Goal: Information Seeking & Learning: Check status

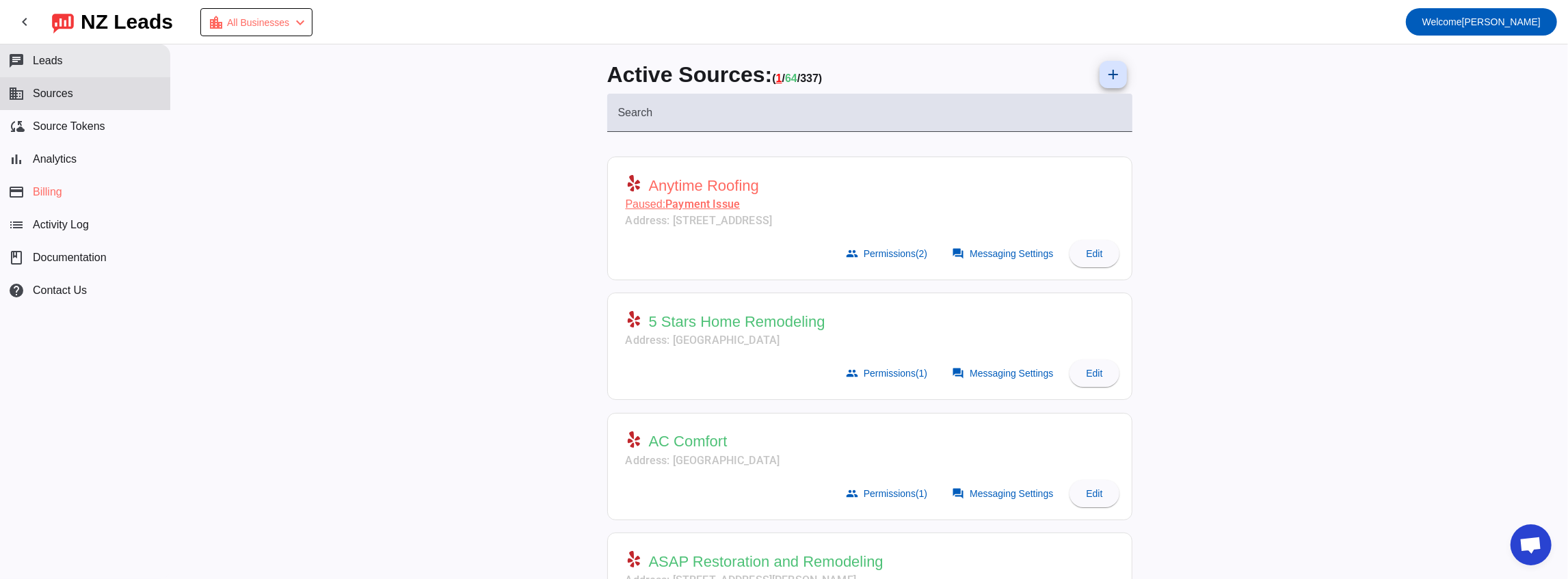
click at [124, 71] on button "chat Leads" at bounding box center [85, 60] width 170 height 33
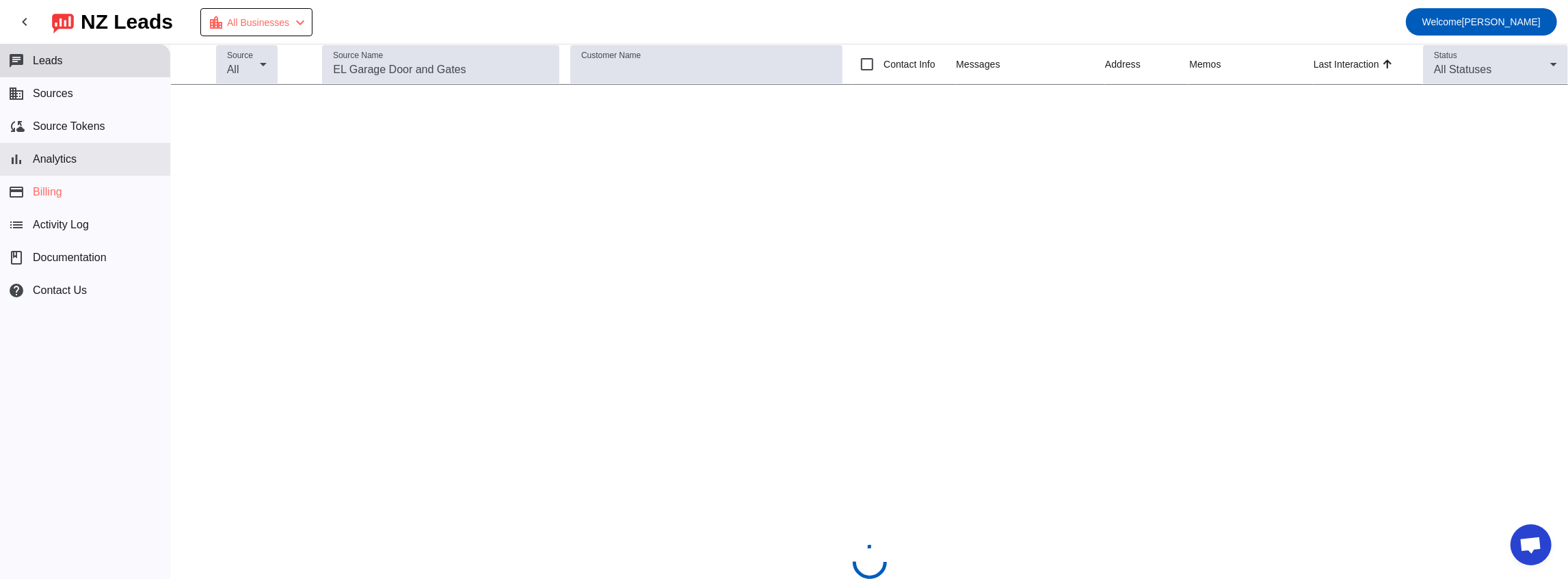
click at [114, 162] on button "bar_chart Analytics" at bounding box center [85, 159] width 170 height 33
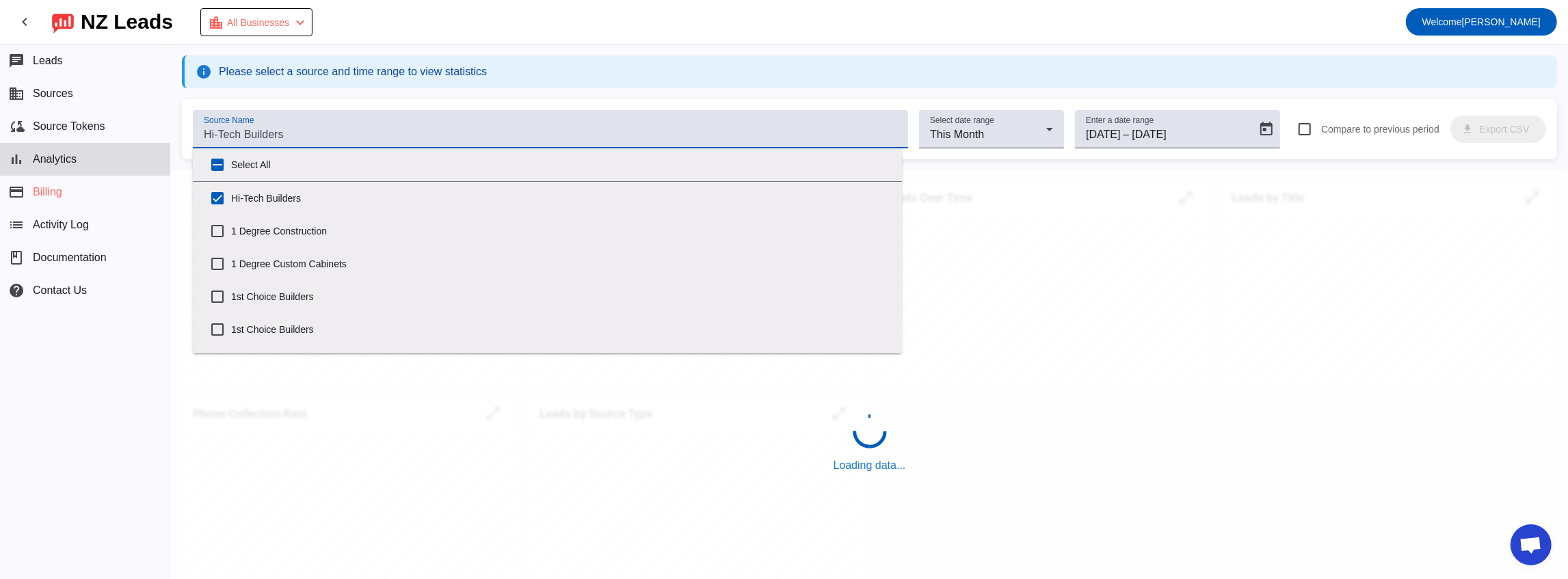
click at [287, 125] on div "Source Name" at bounding box center [550, 129] width 693 height 38
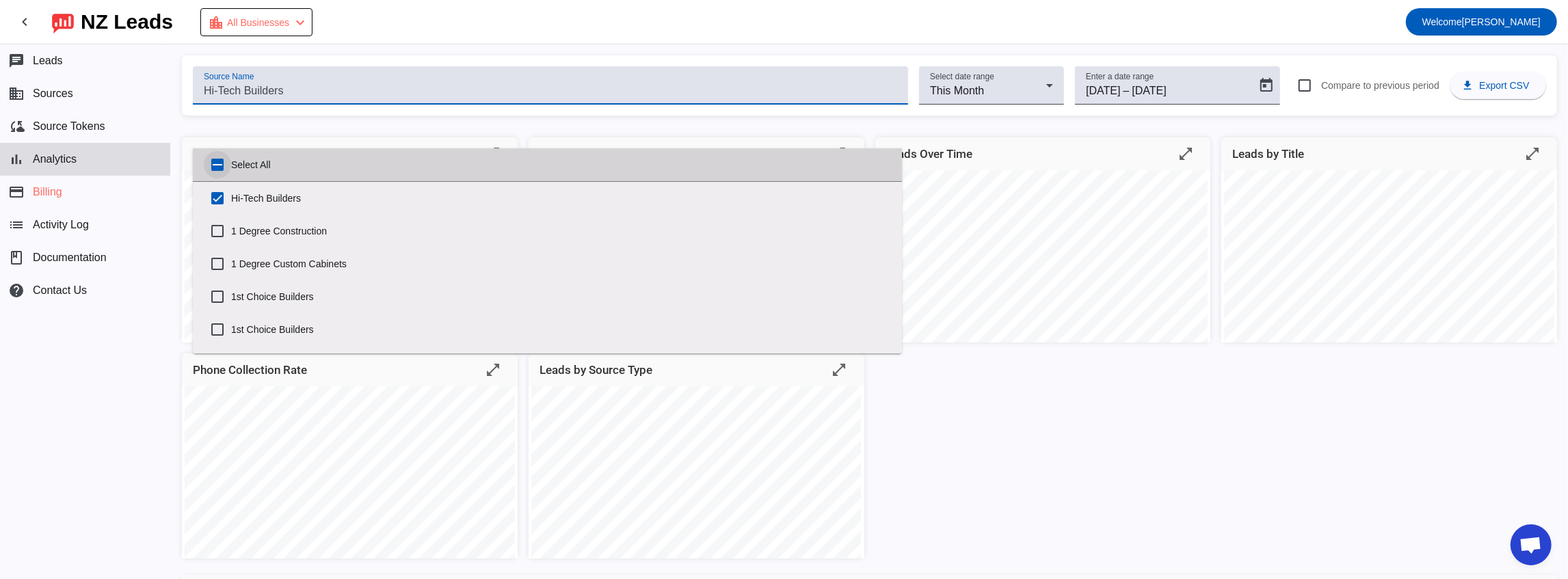
click at [218, 165] on input "Select All" at bounding box center [217, 165] width 27 height 27
checkbox input "true"
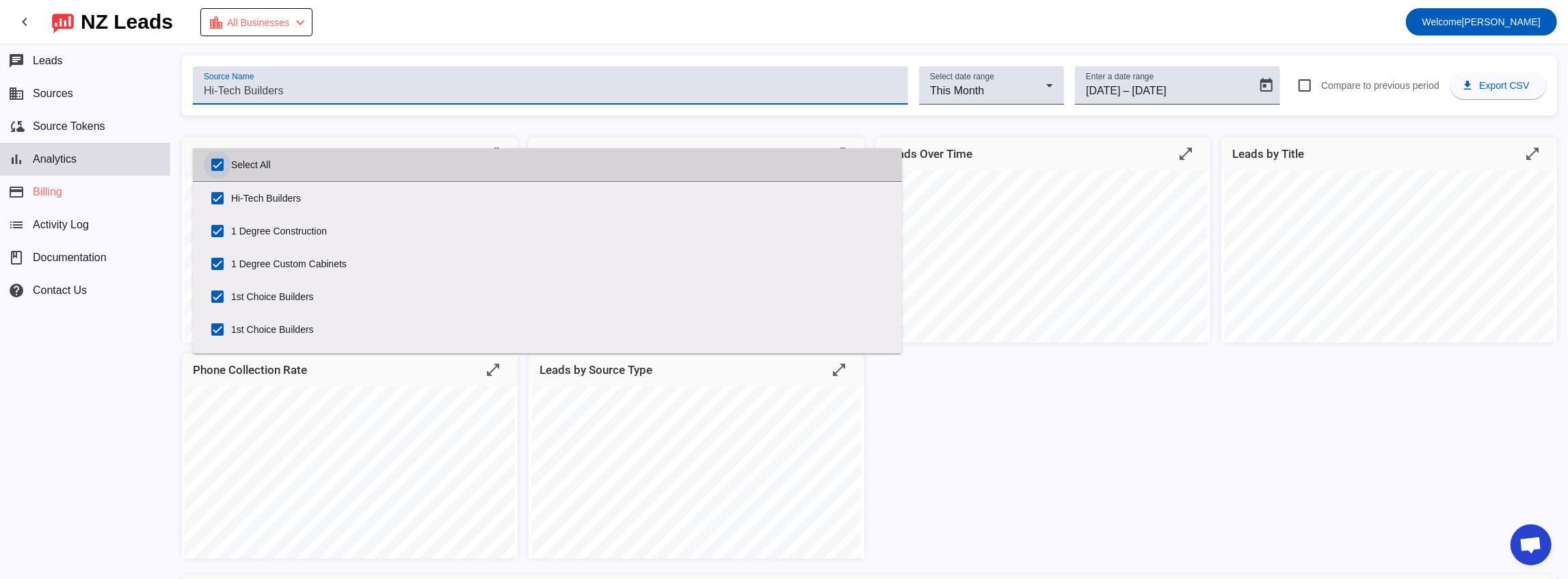
checkbox input "true"
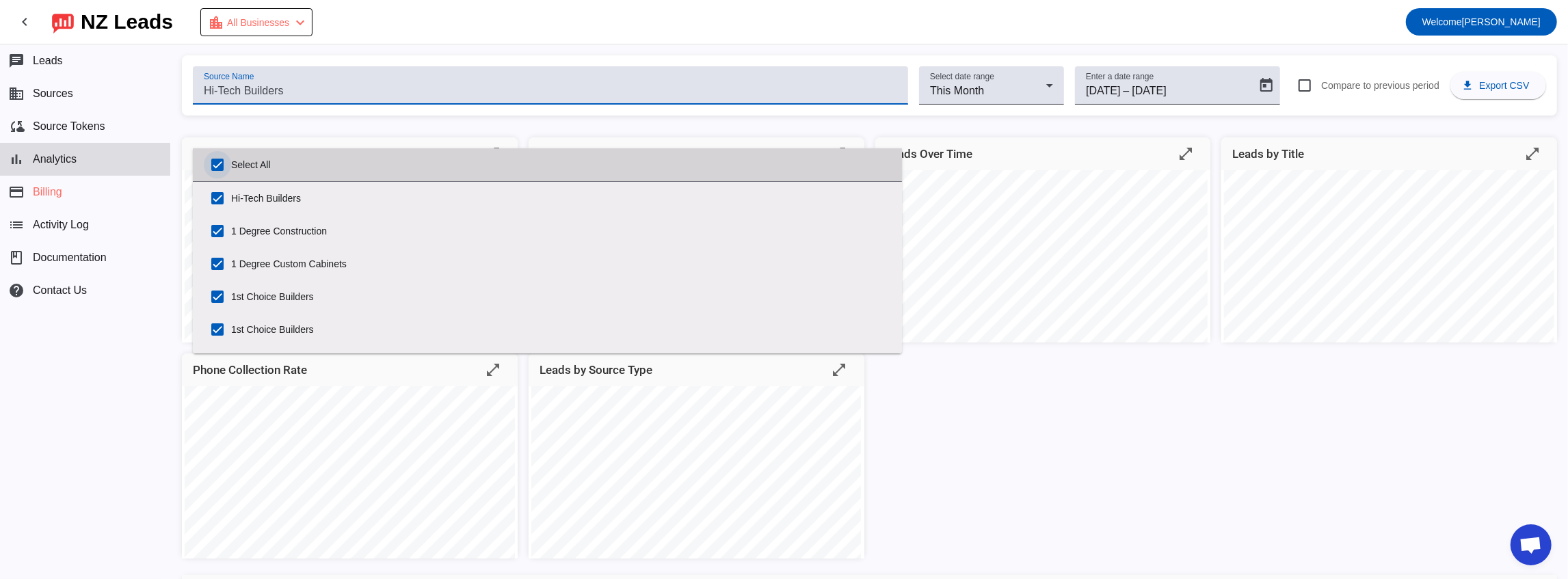
checkbox input "true"
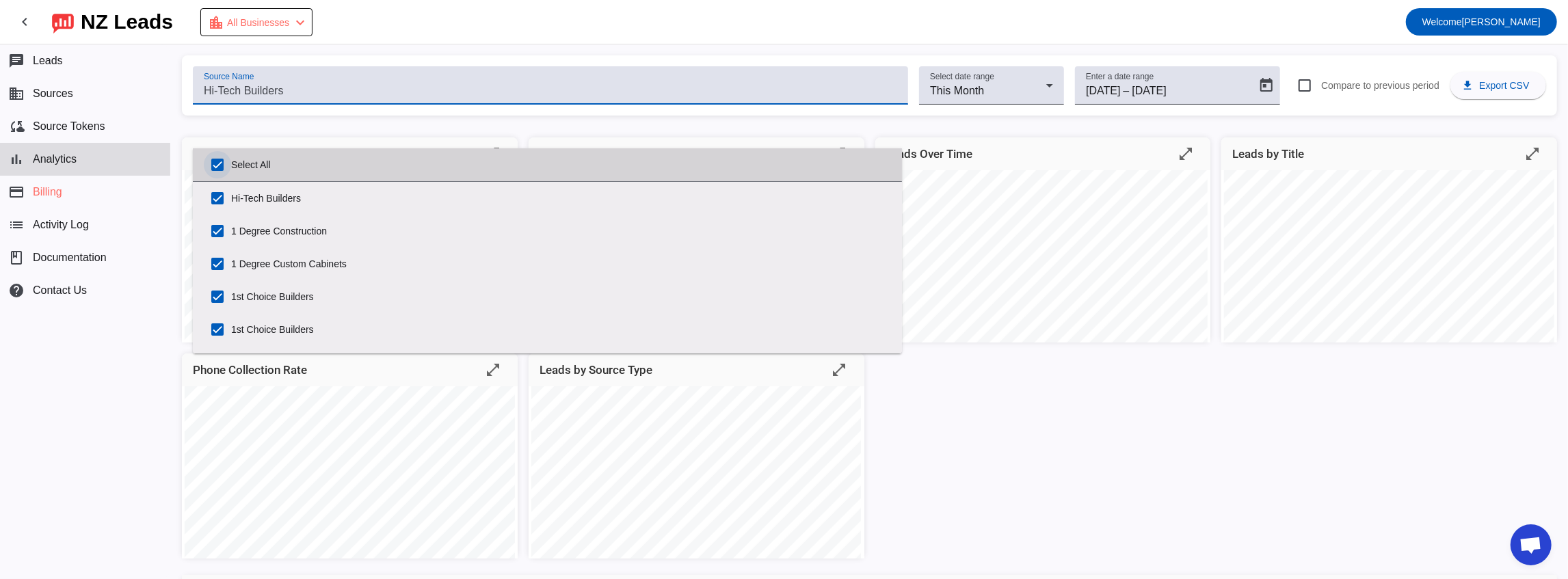
checkbox input "true"
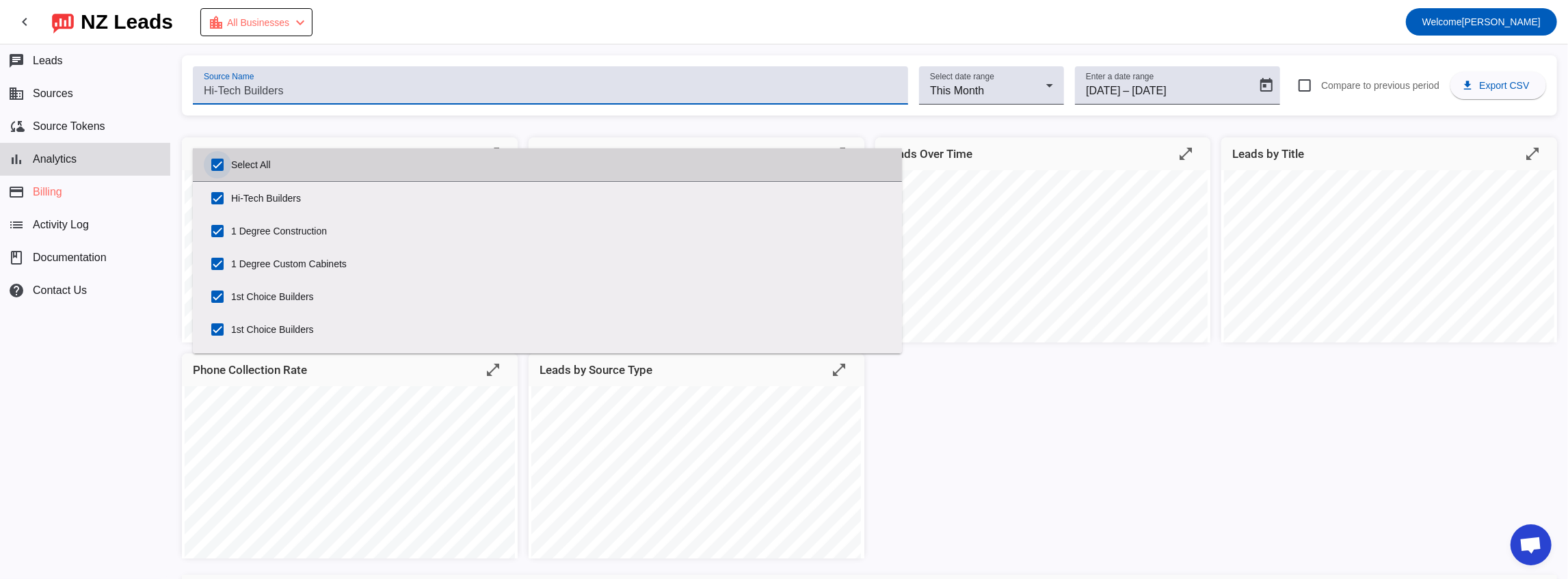
checkbox input "true"
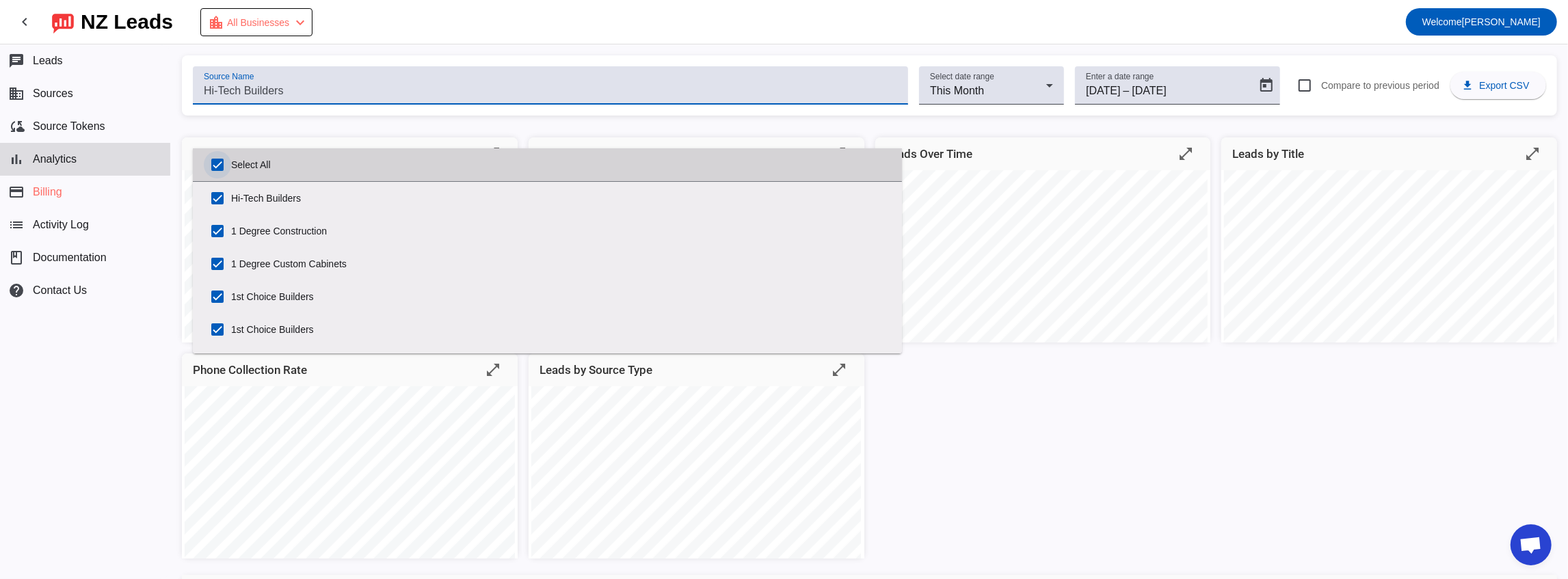
checkbox input "true"
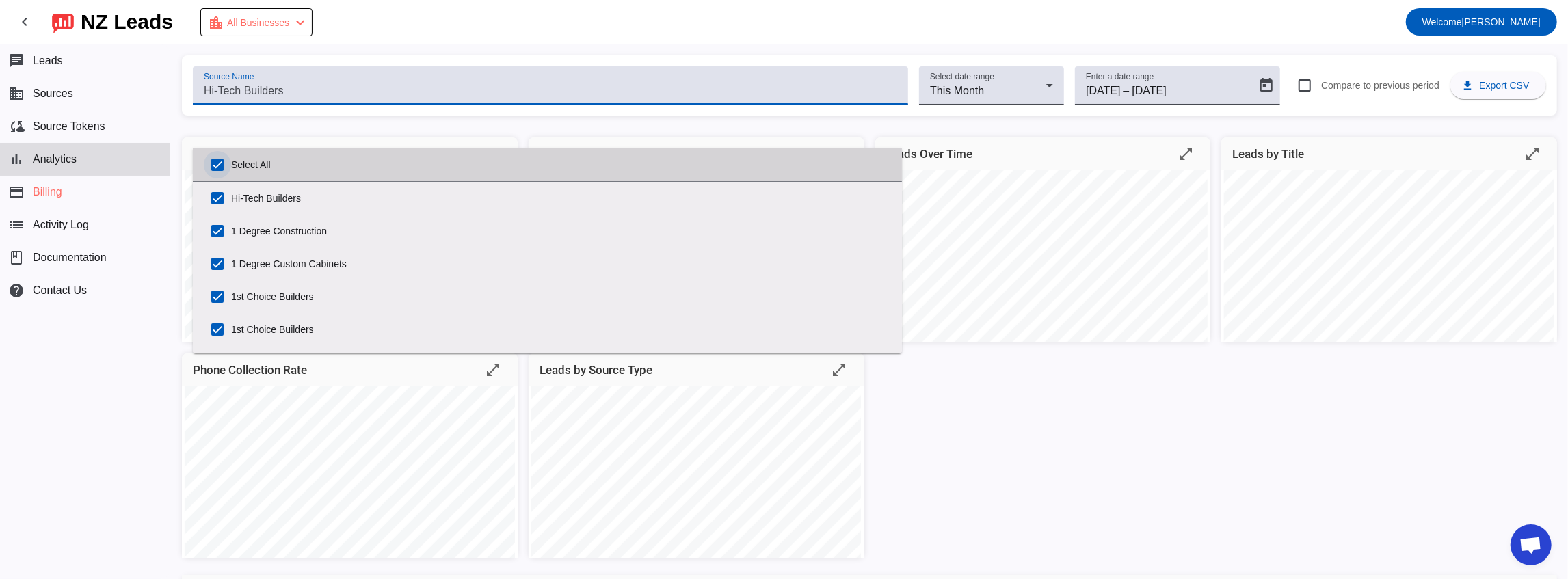
checkbox input "true"
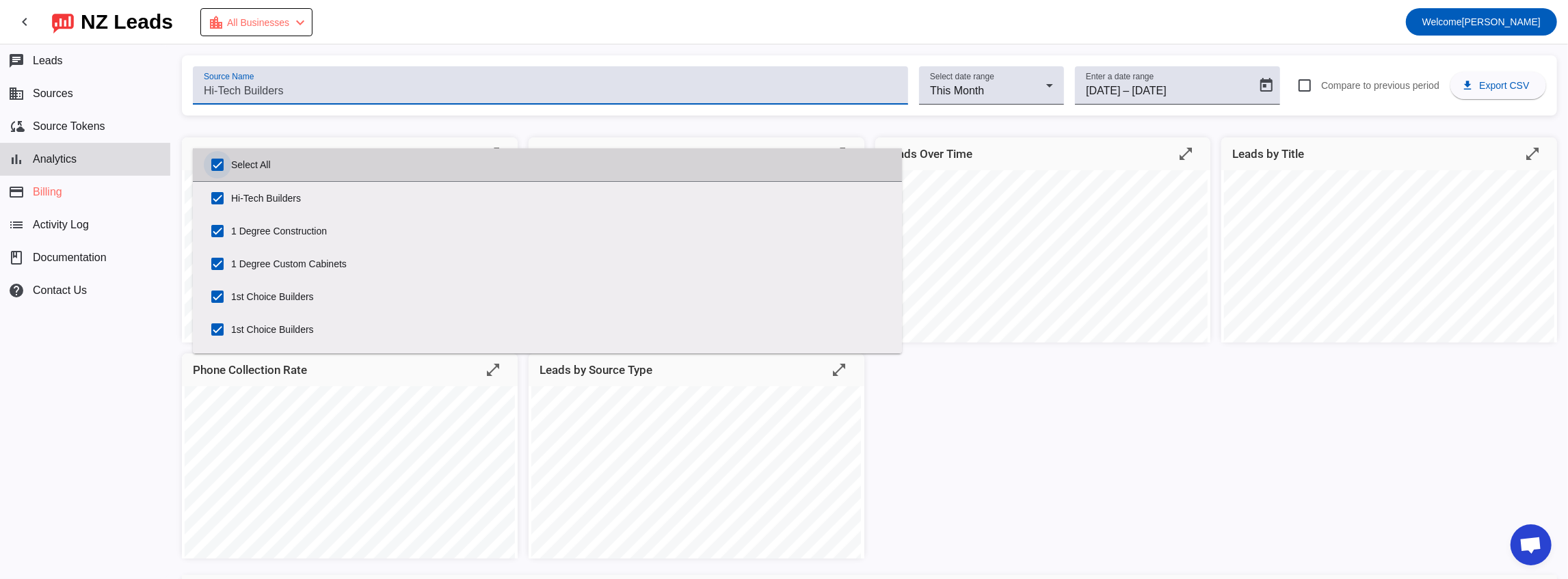
checkbox input "true"
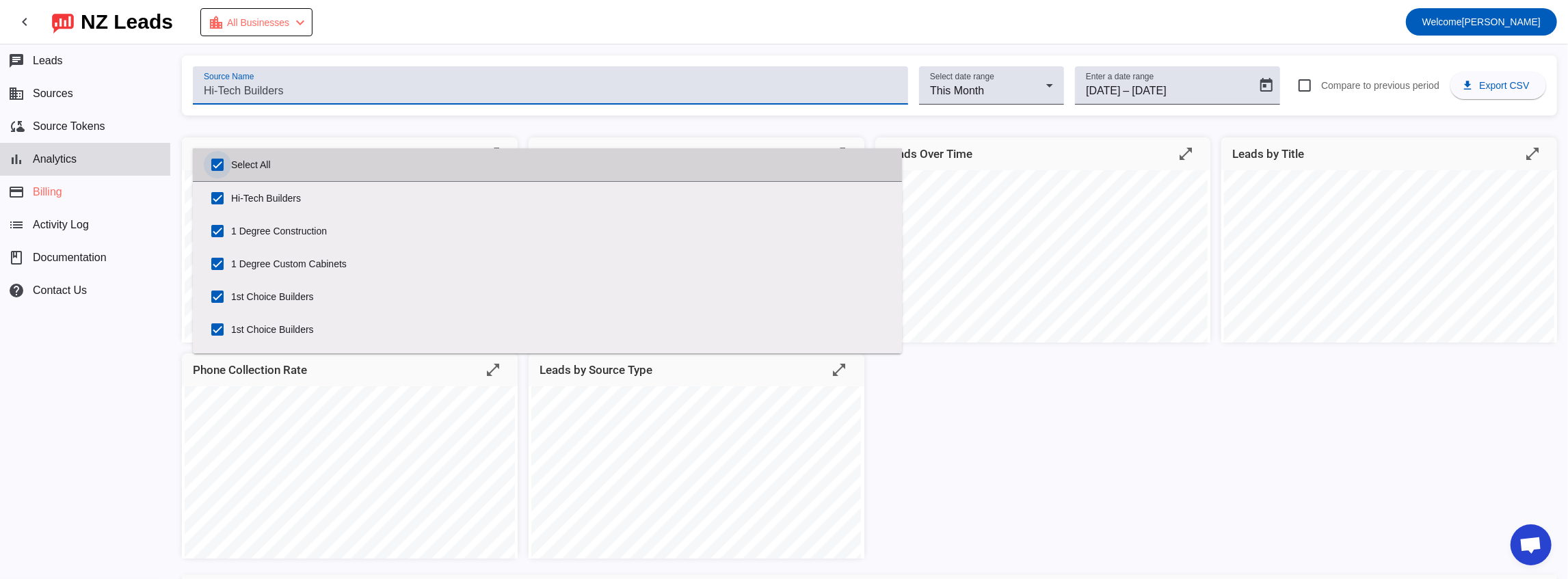
checkbox input "true"
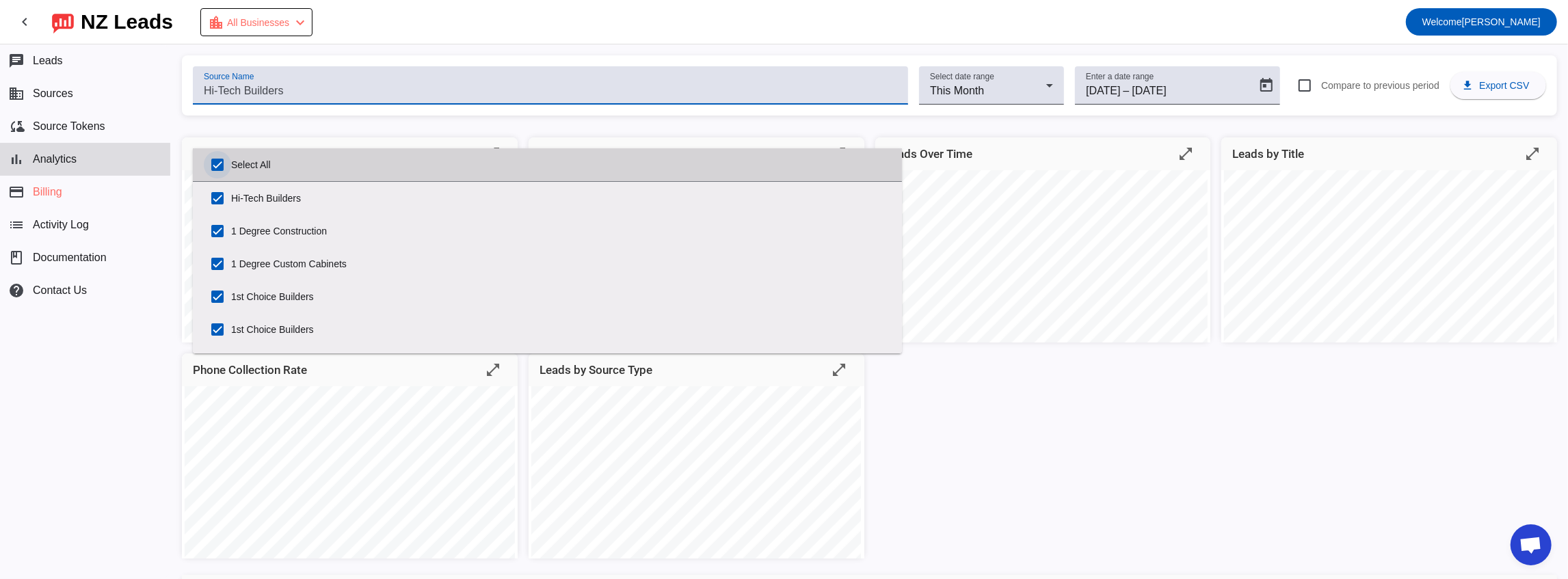
checkbox input "true"
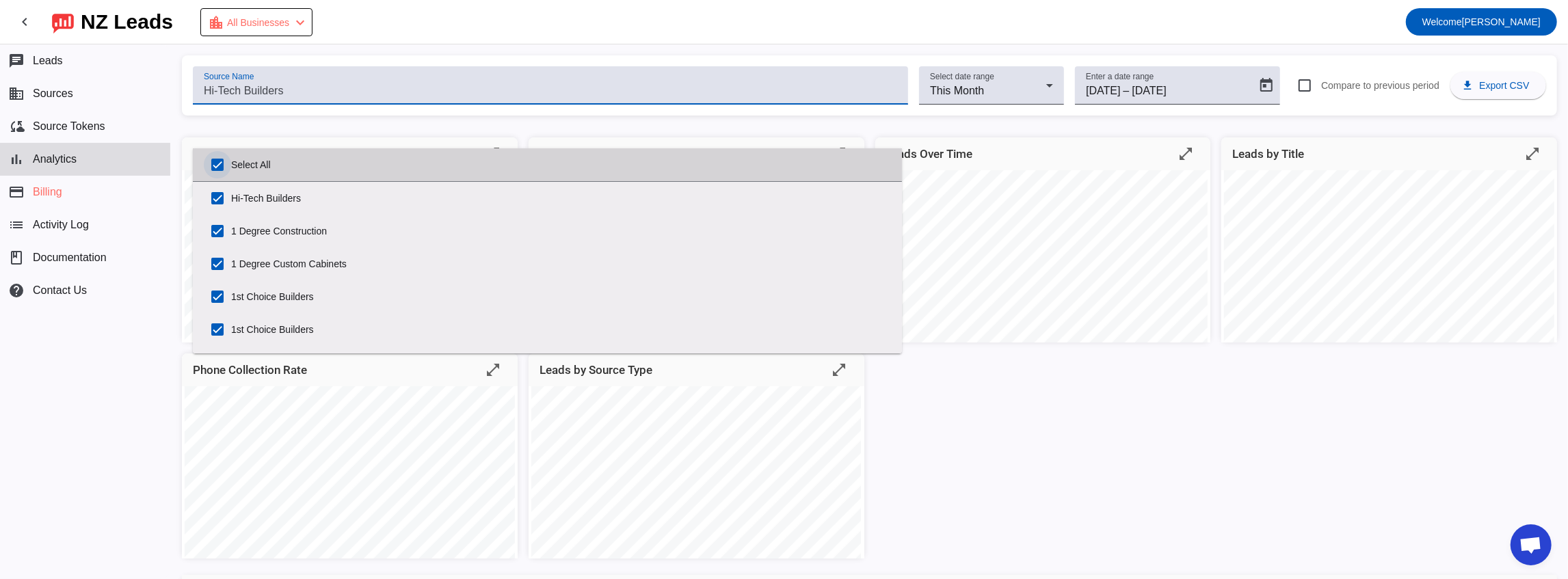
checkbox input "true"
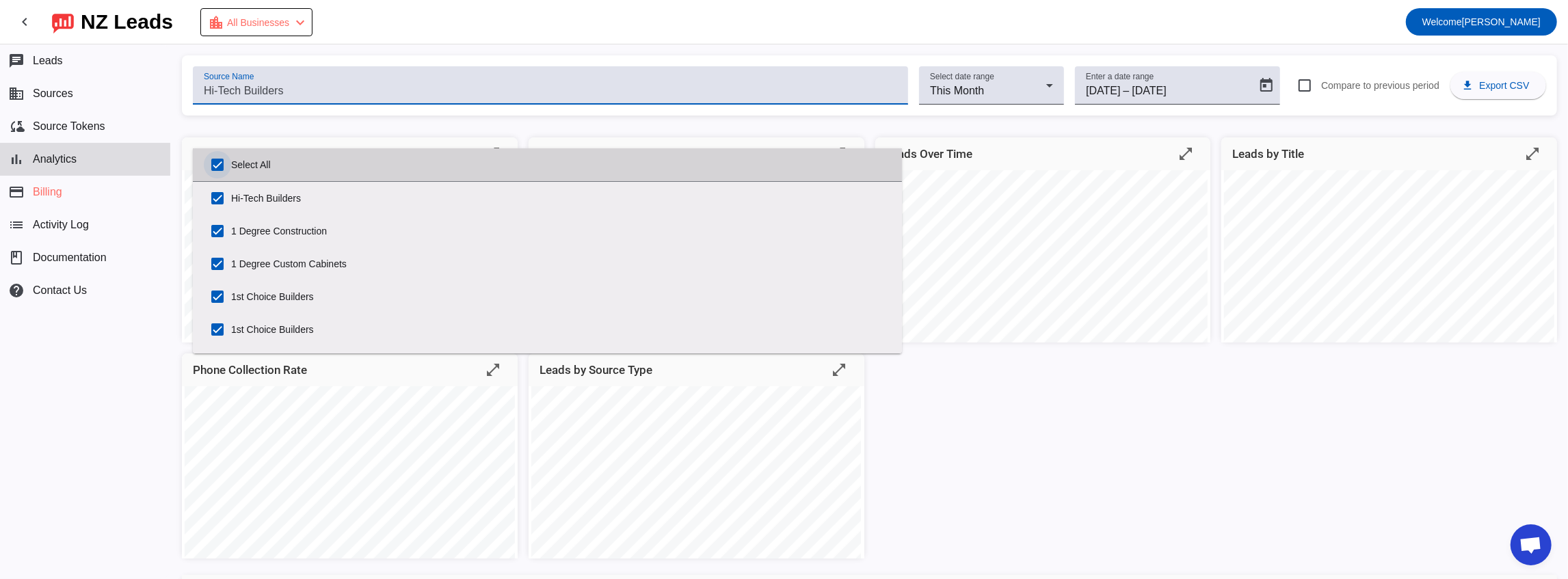
checkbox input "true"
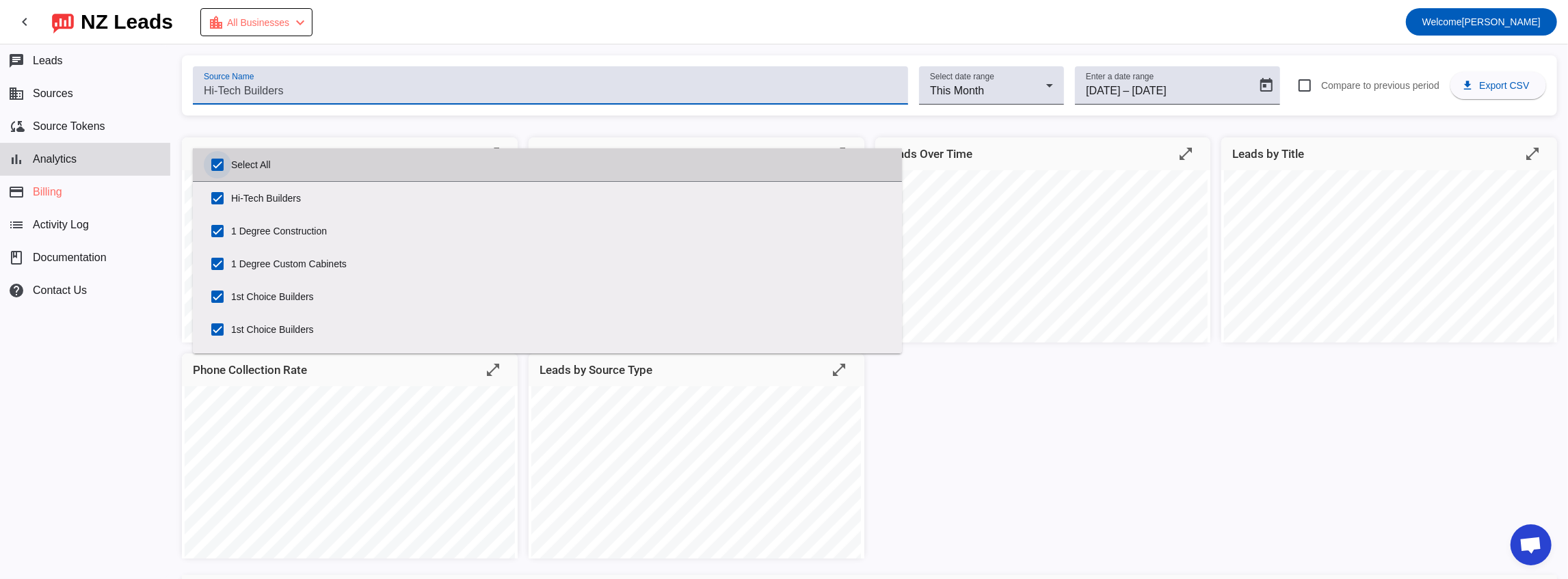
checkbox input "true"
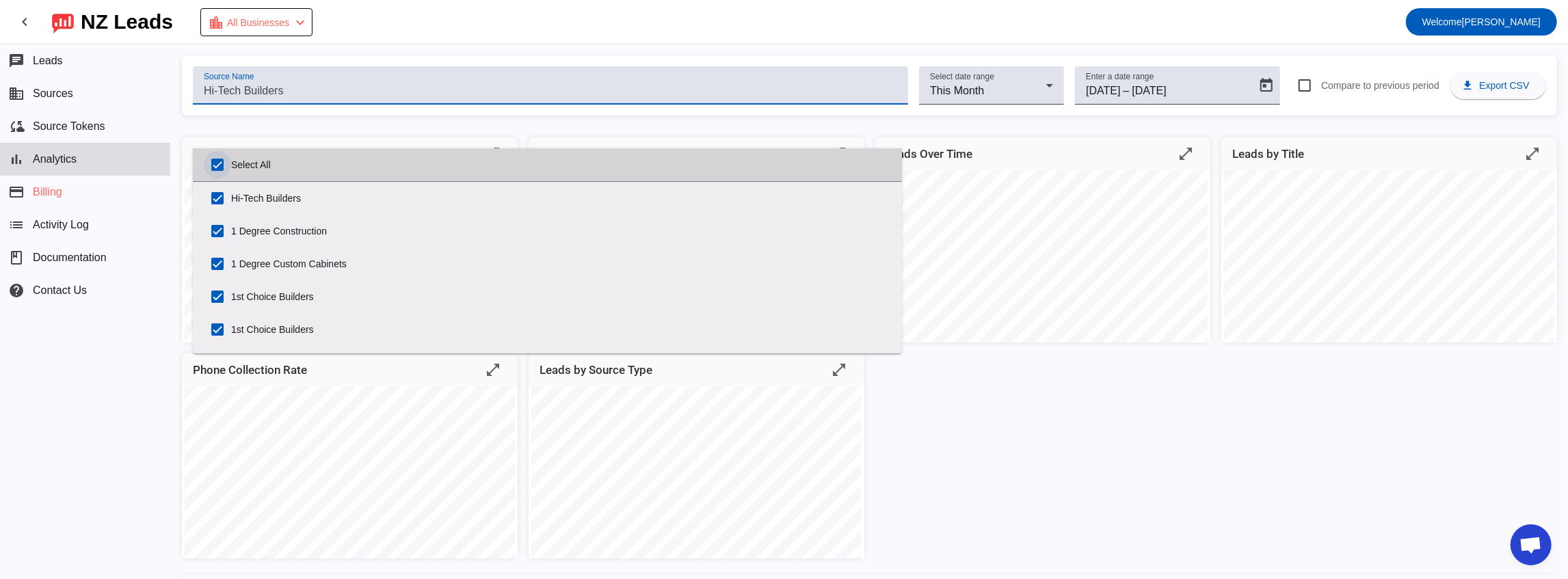
checkbox input "true"
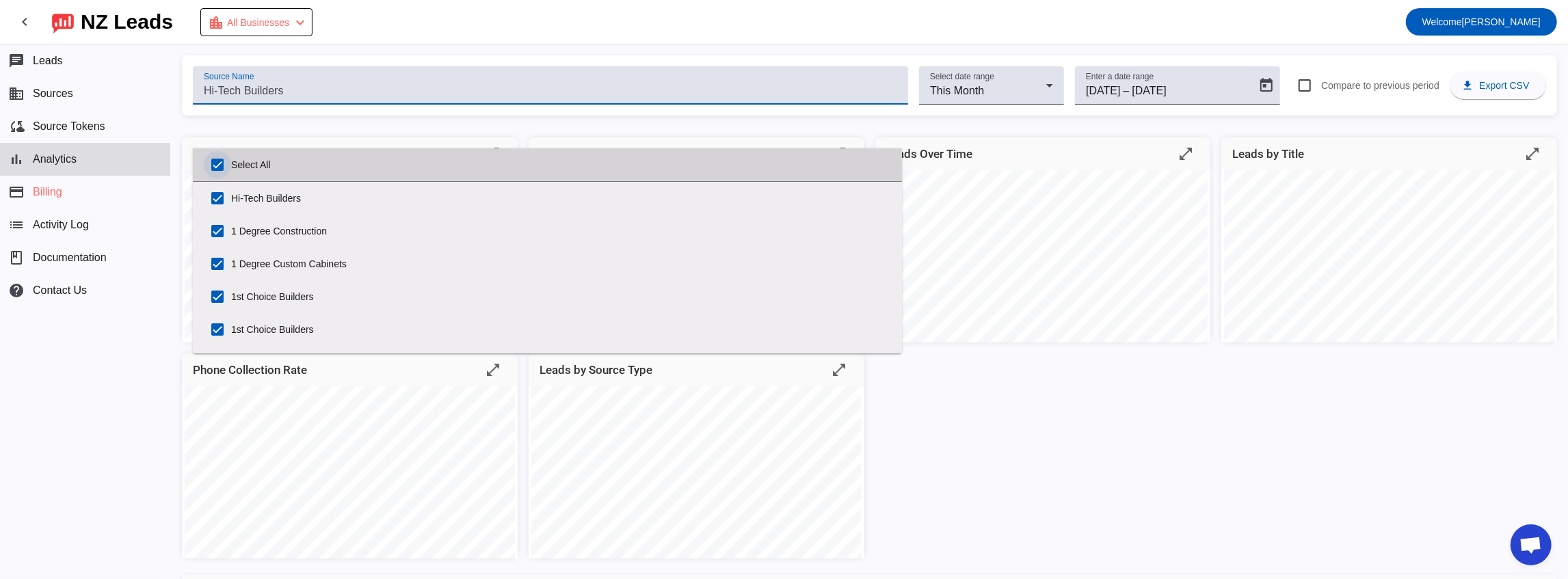
checkbox input "true"
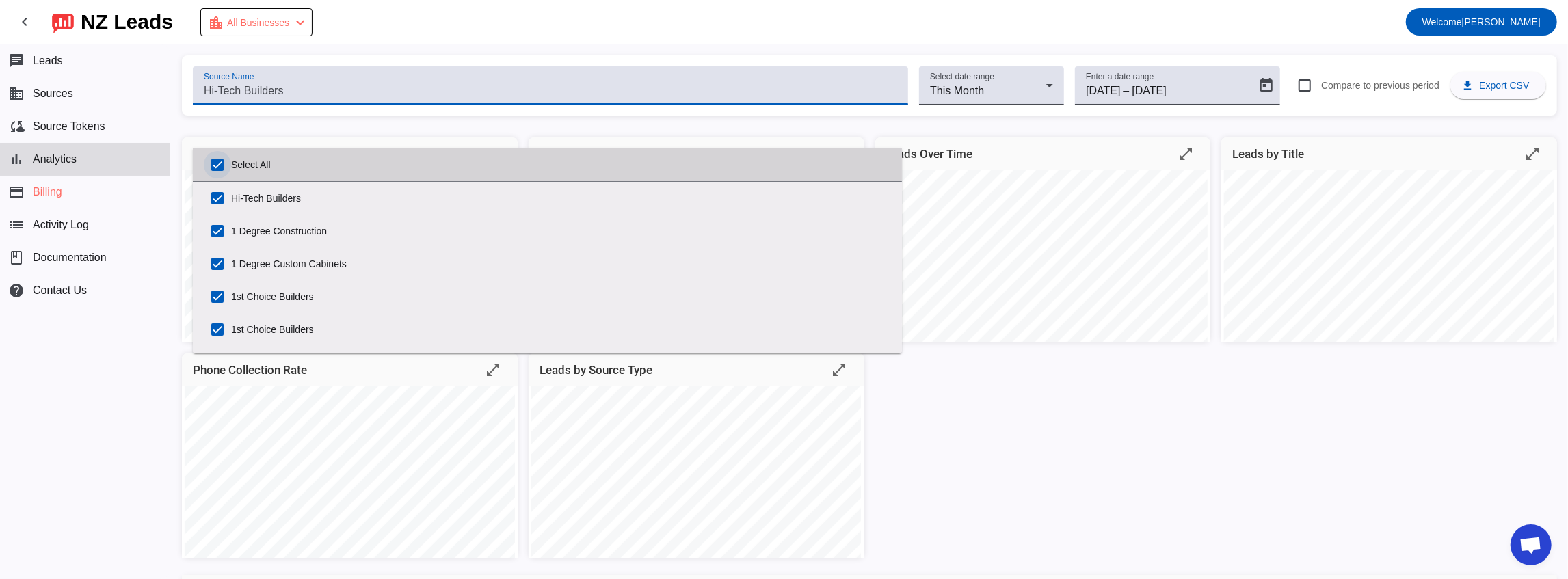
checkbox input "true"
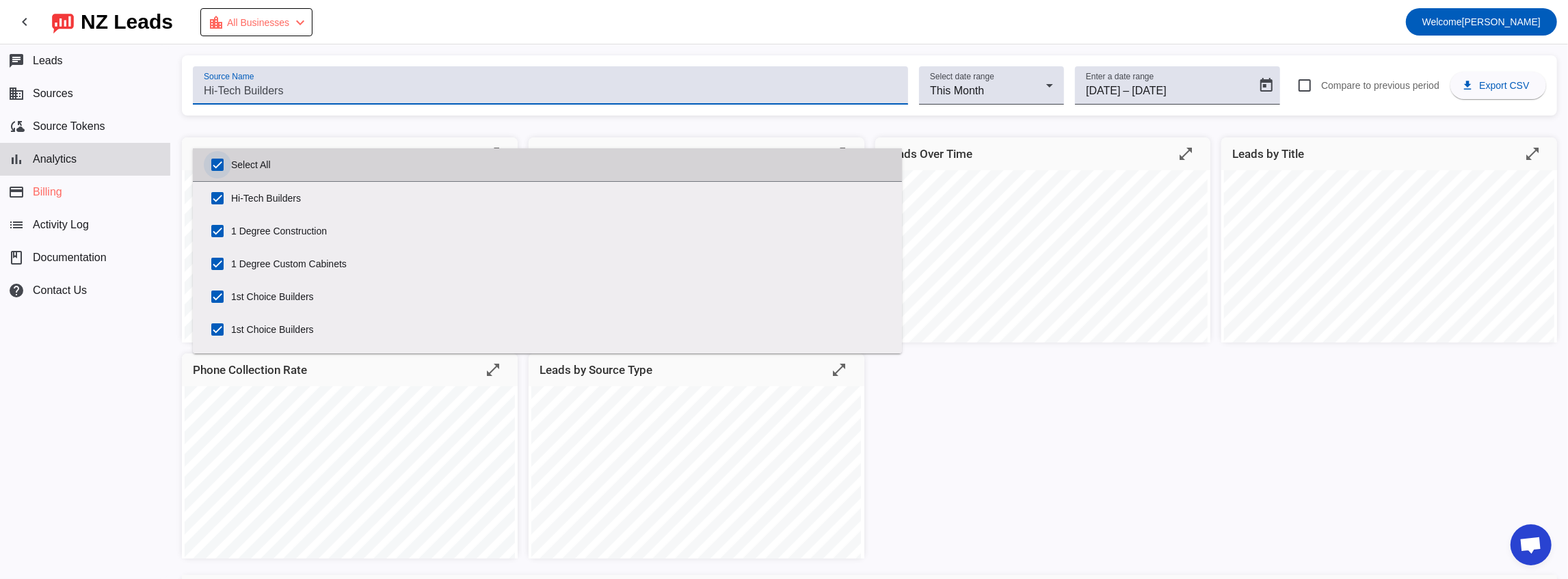
checkbox input "true"
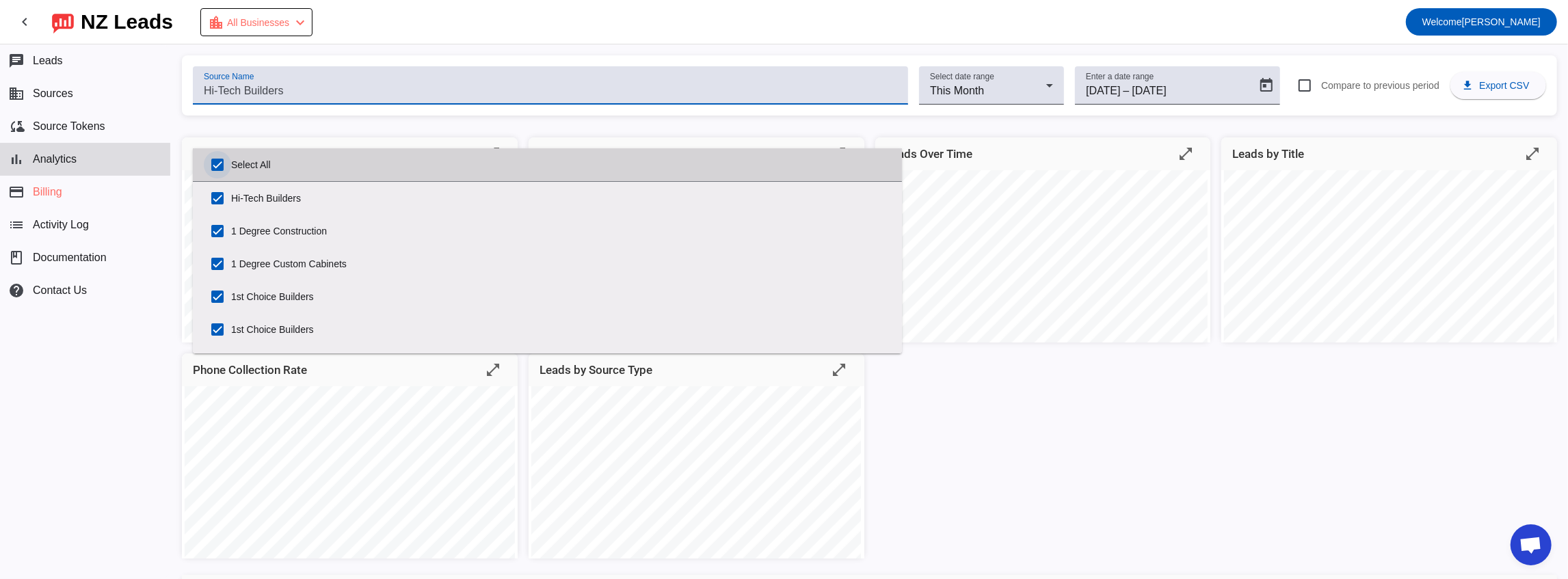
checkbox input "true"
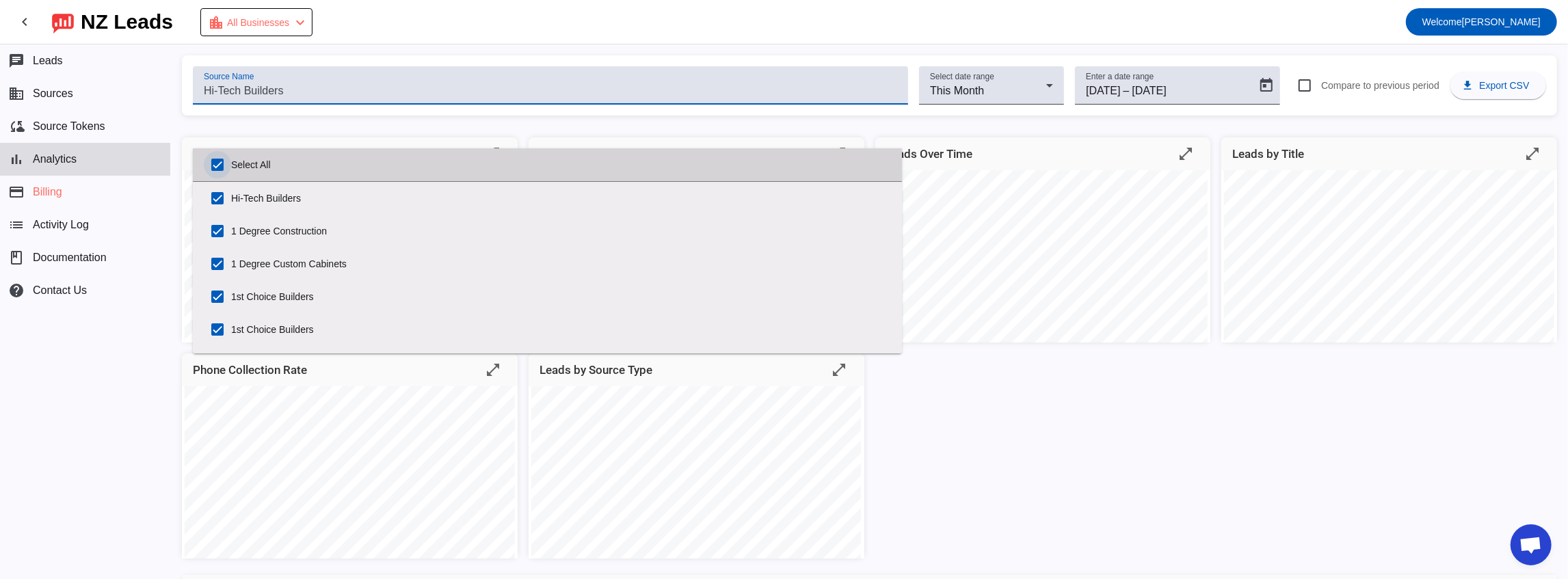
checkbox input "true"
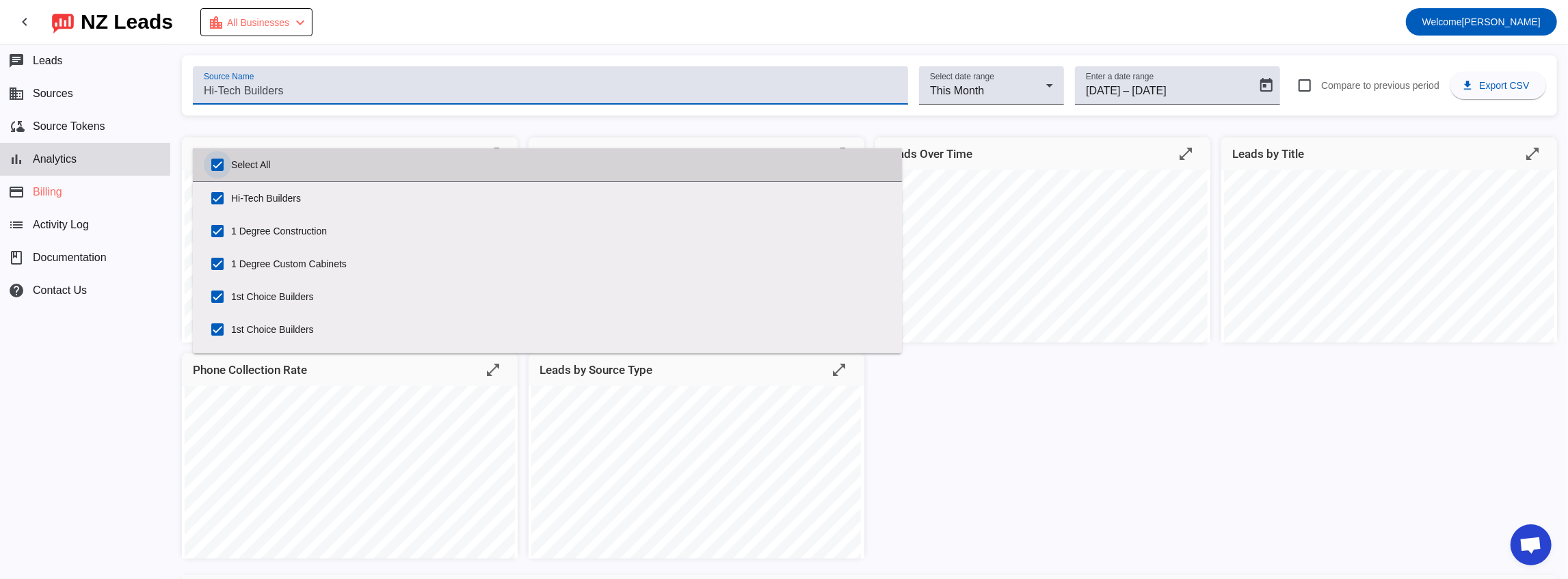
checkbox input "true"
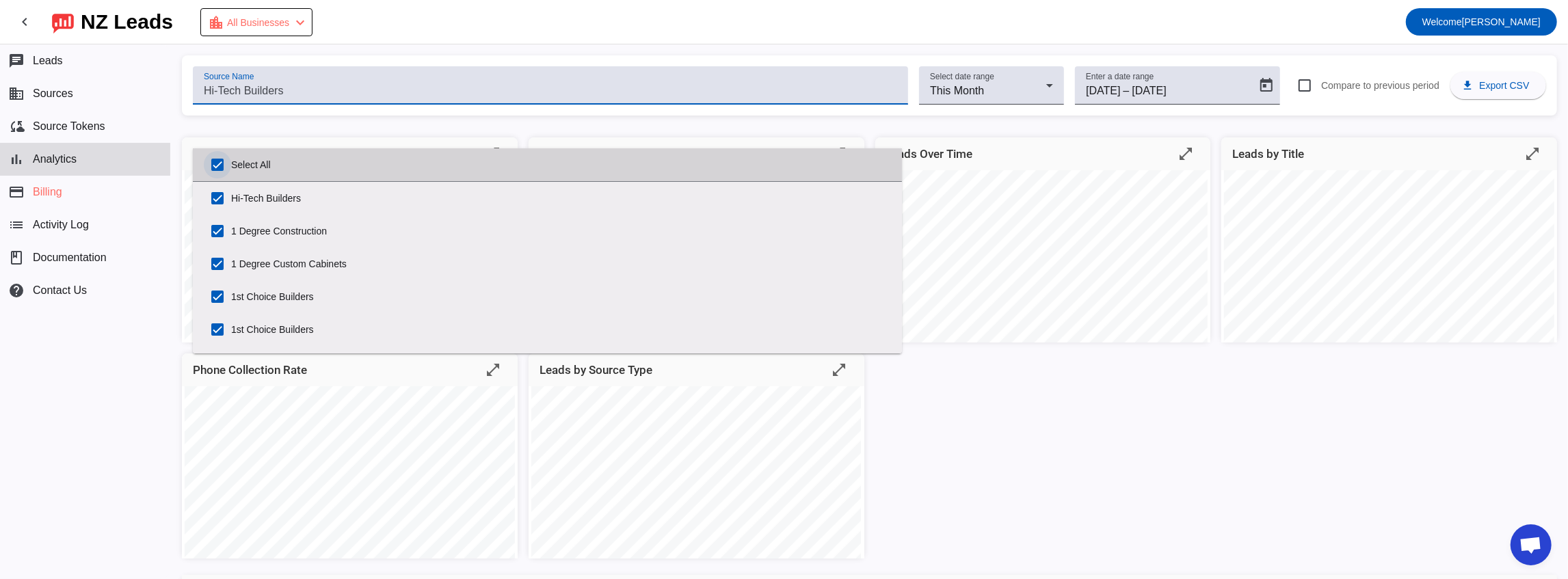
checkbox input "true"
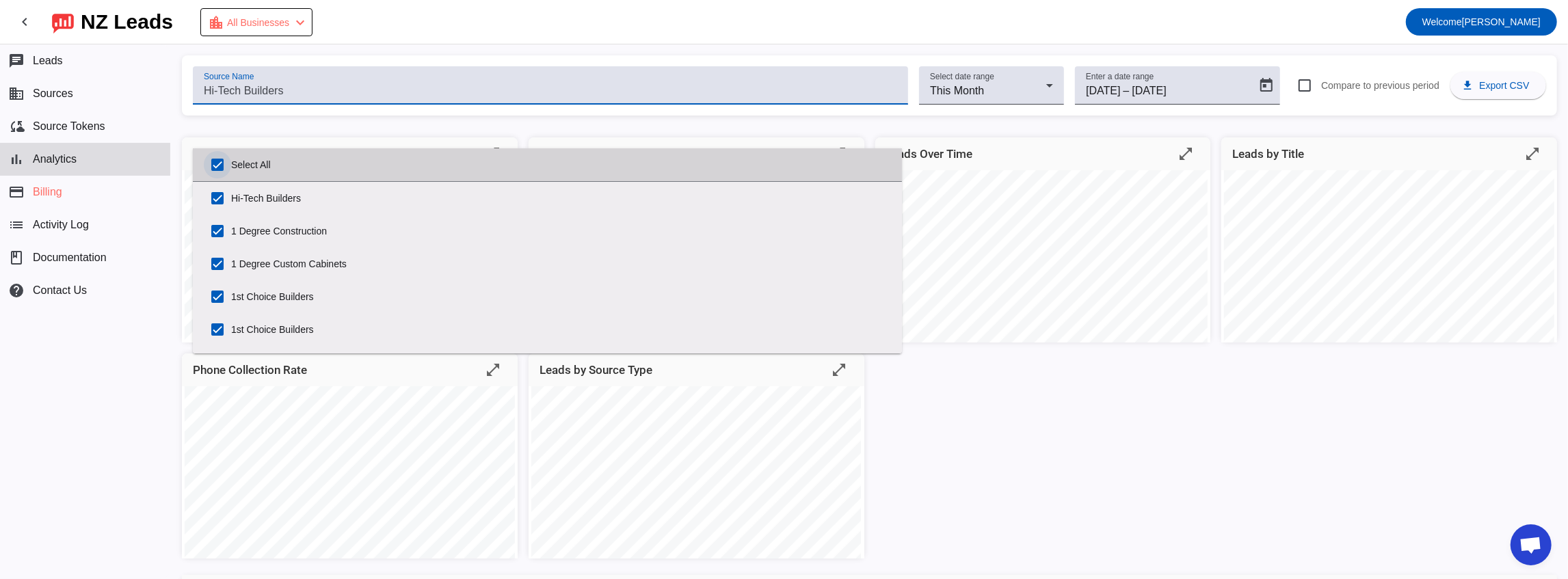
checkbox input "true"
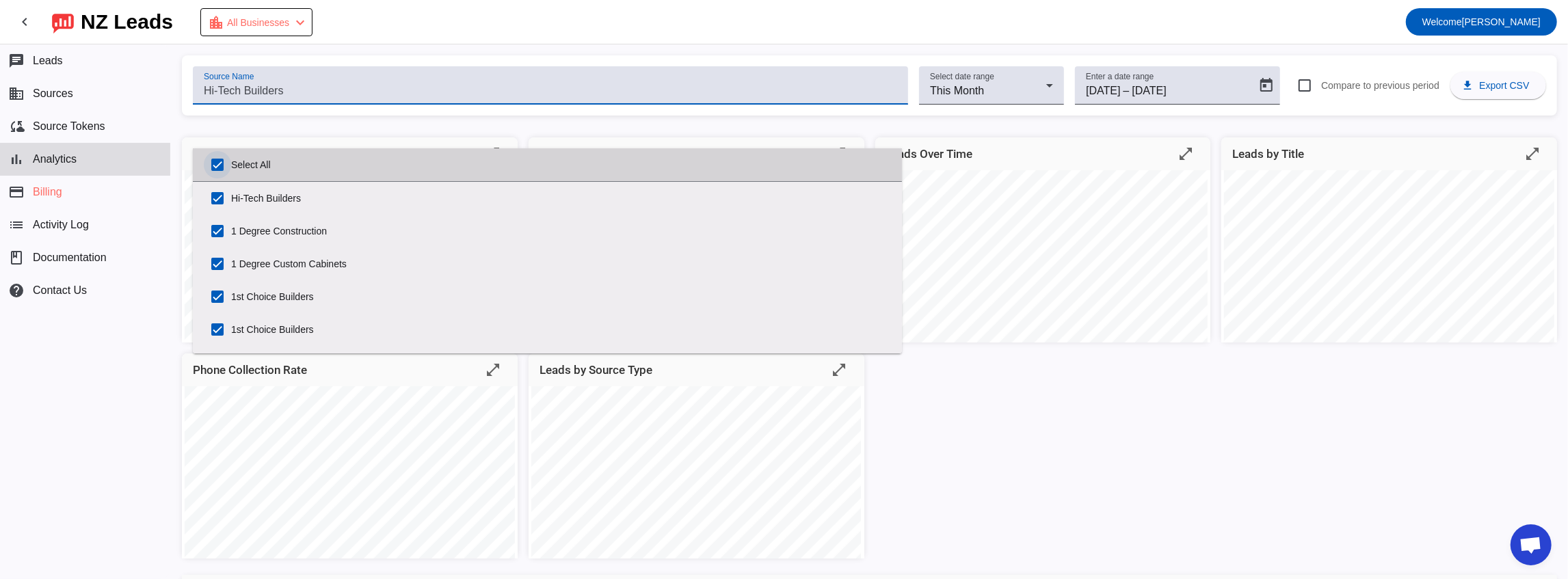
checkbox input "true"
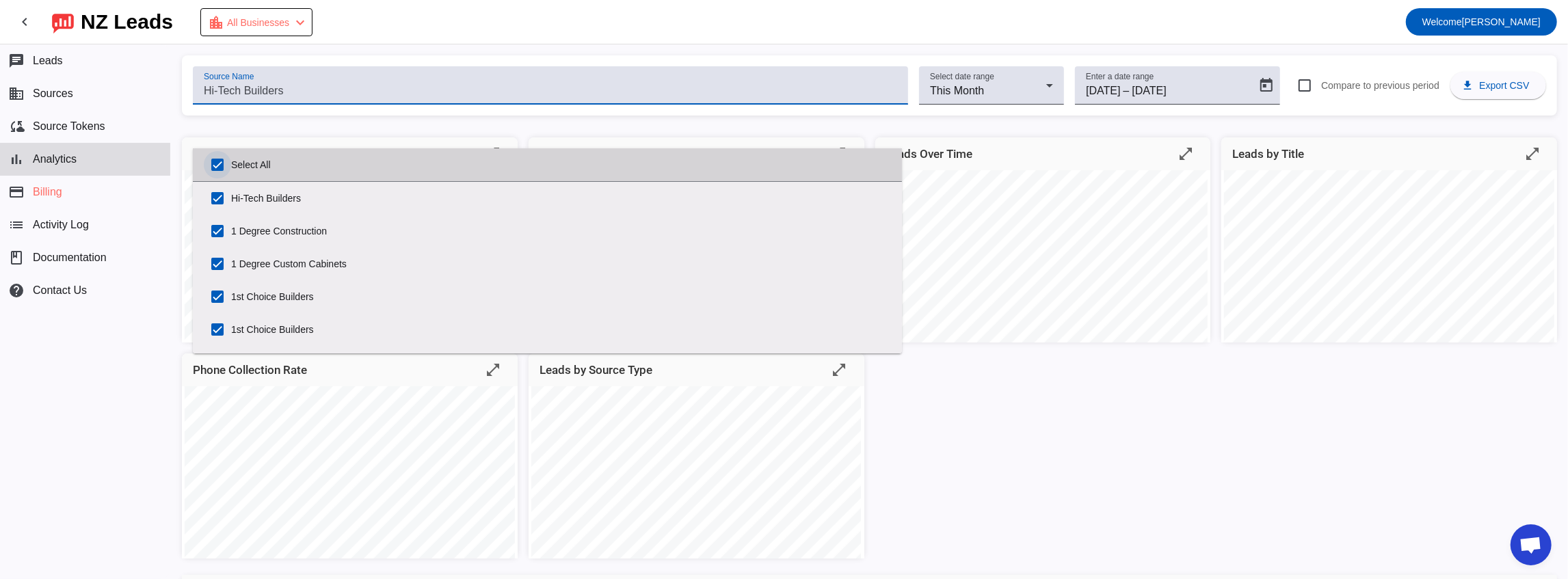
checkbox input "true"
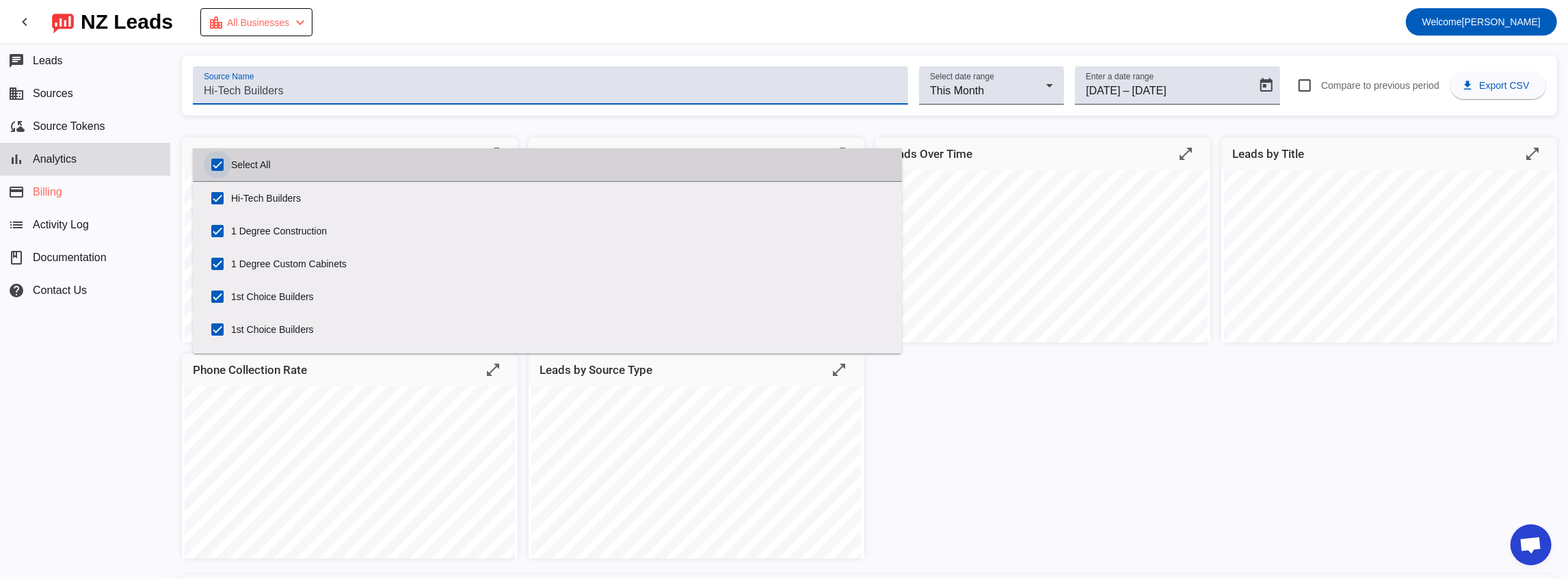
checkbox input "true"
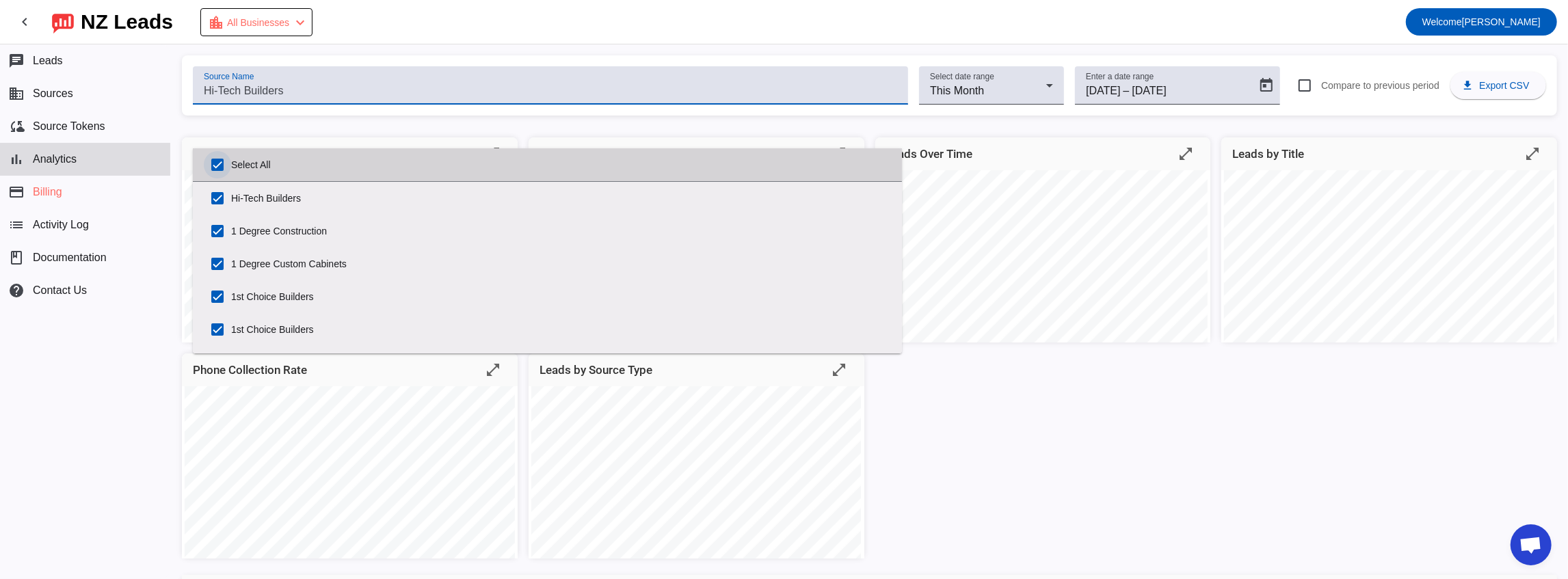
checkbox input "true"
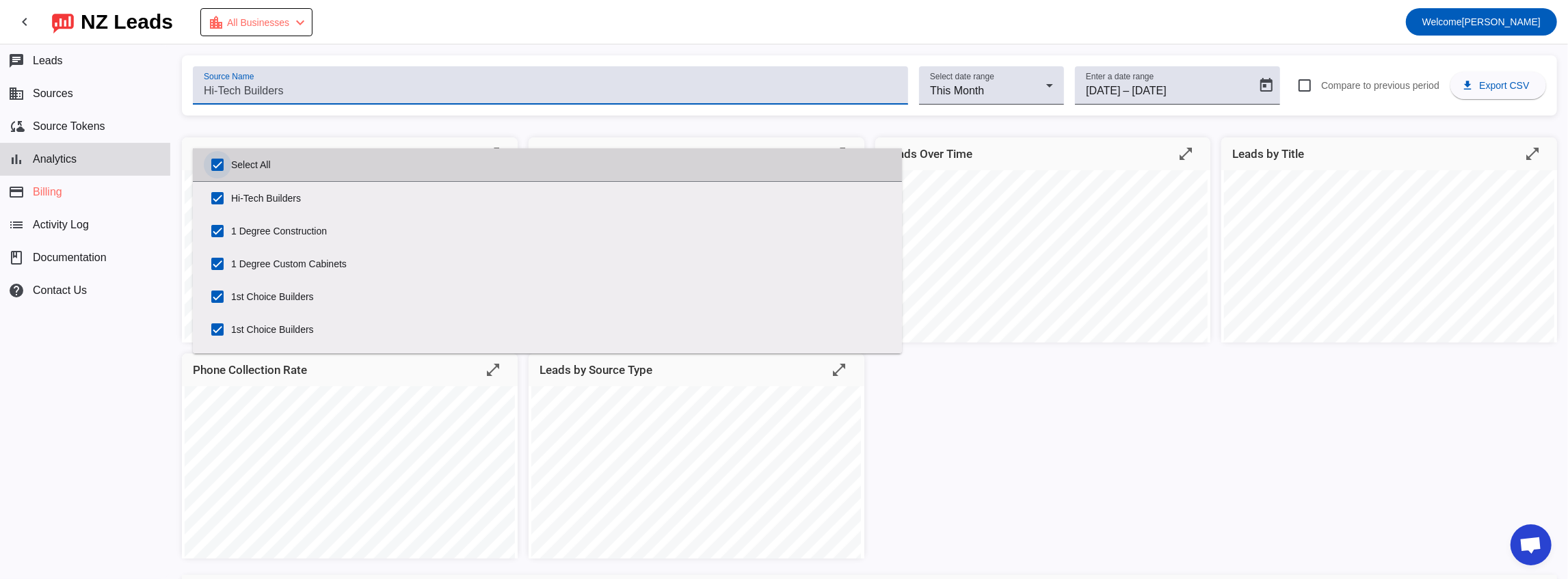
checkbox input "true"
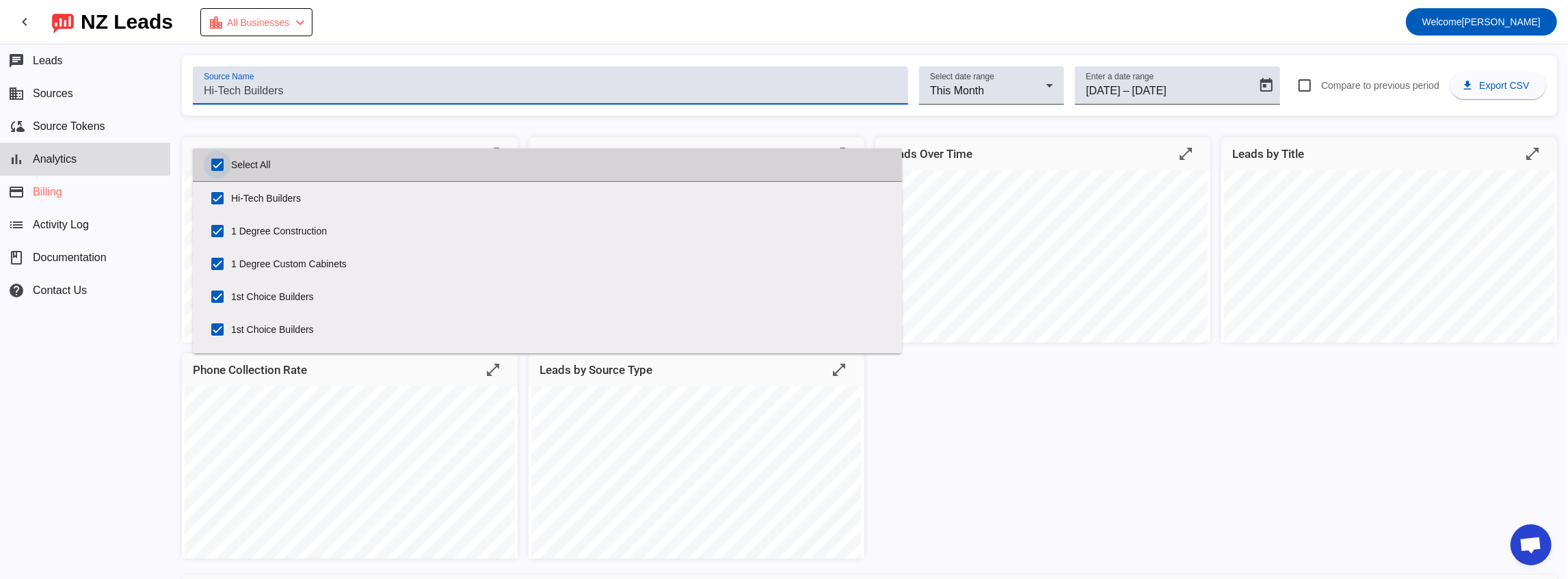
checkbox input "true"
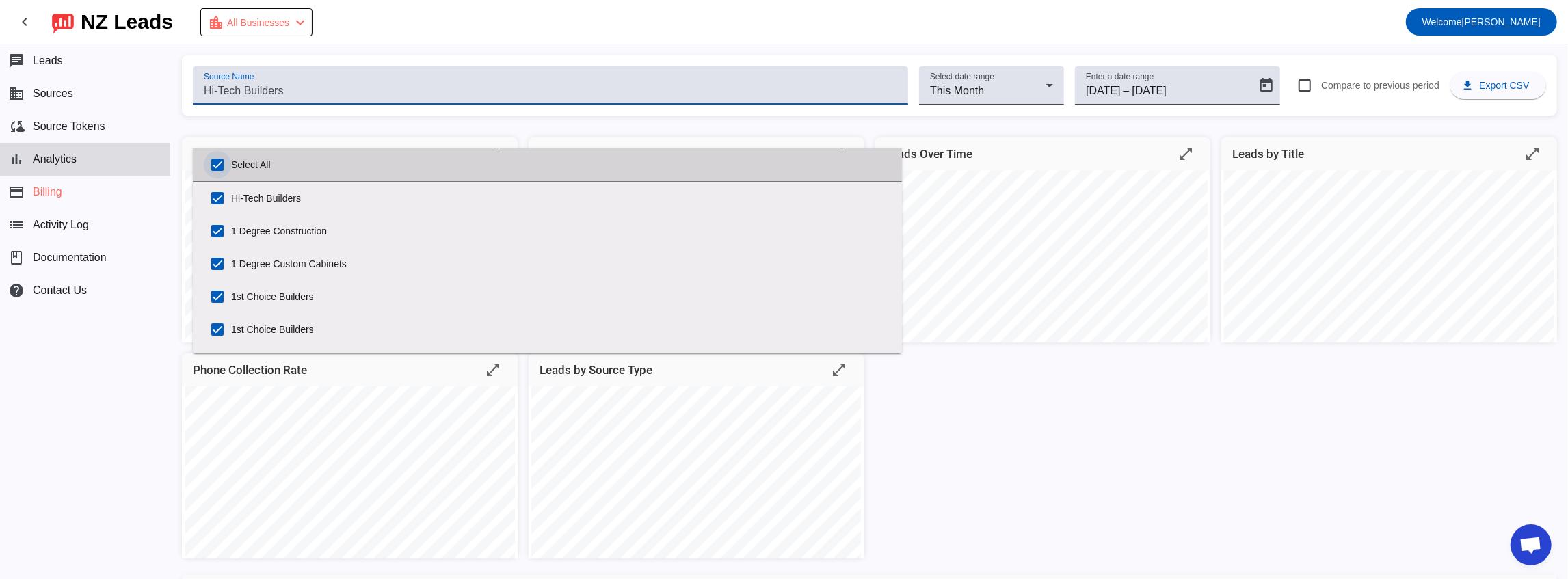
checkbox input "true"
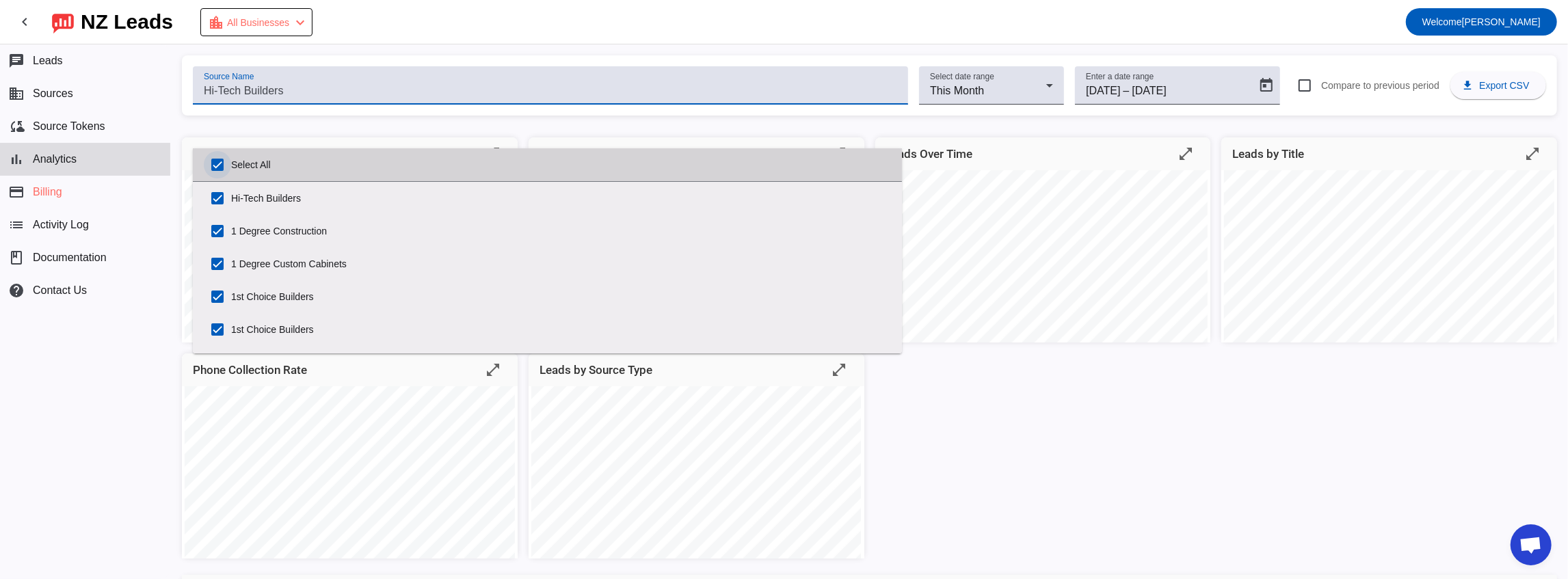
checkbox input "true"
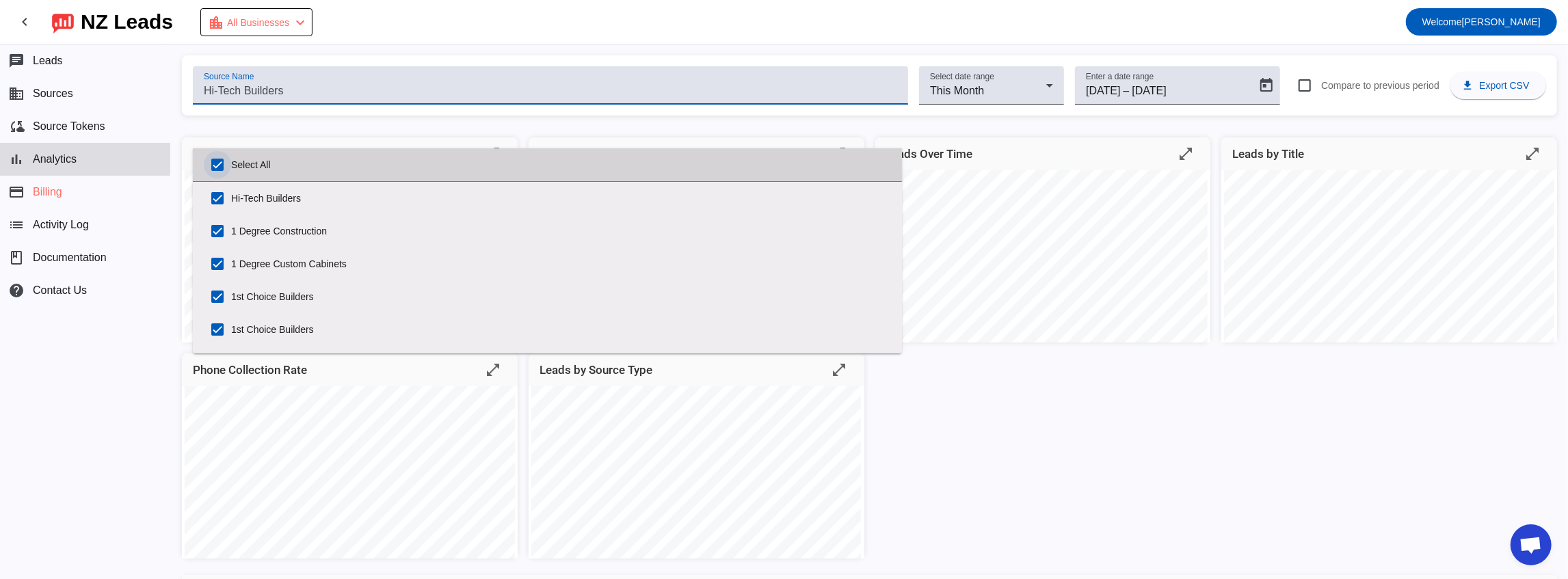
checkbox input "true"
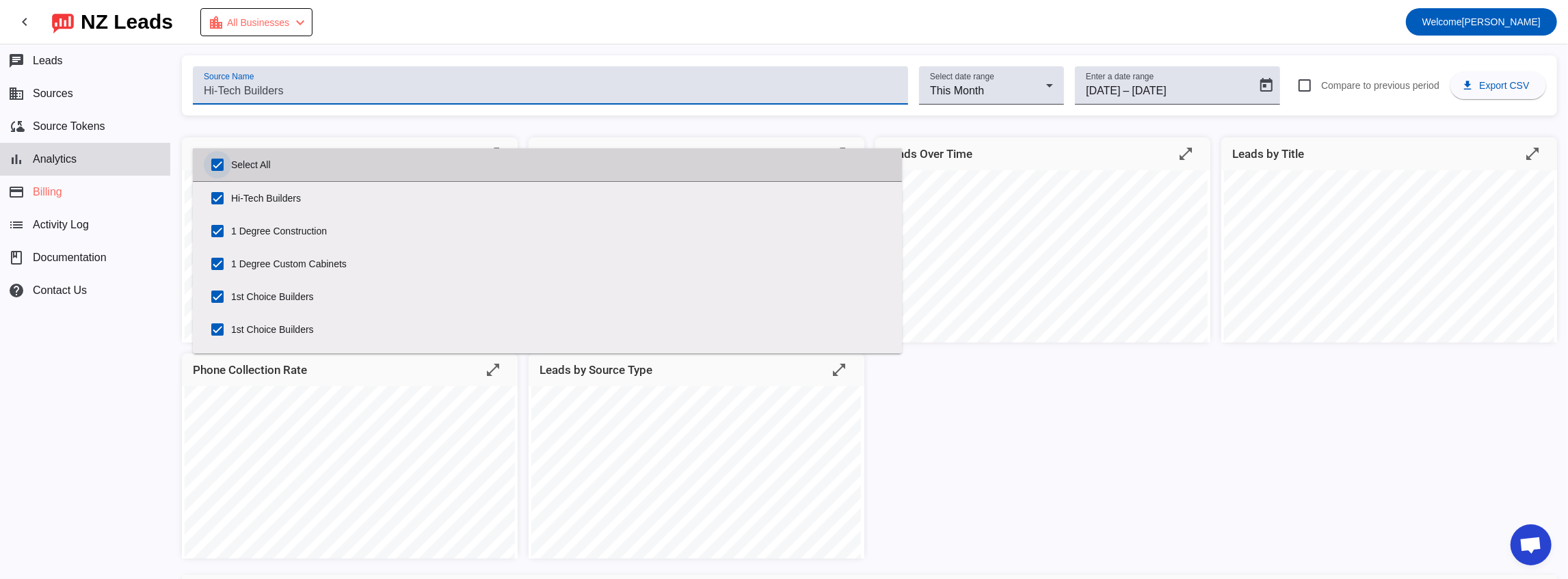
checkbox input "true"
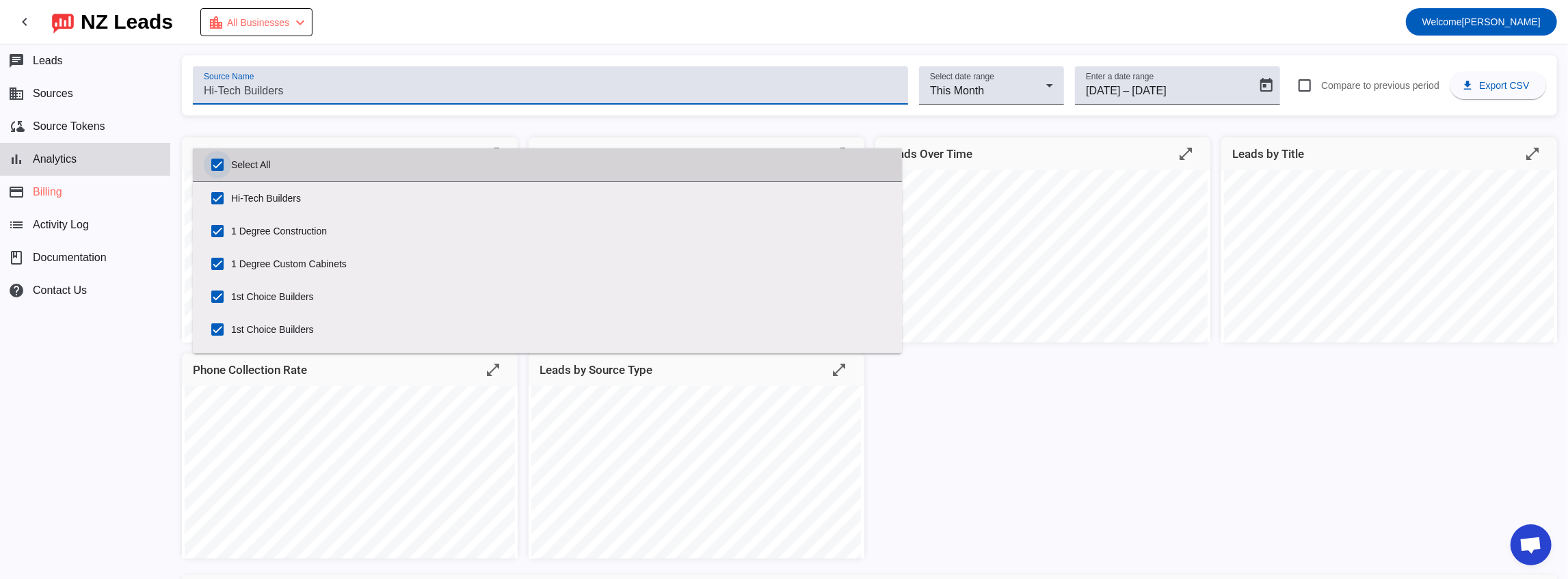
checkbox input "true"
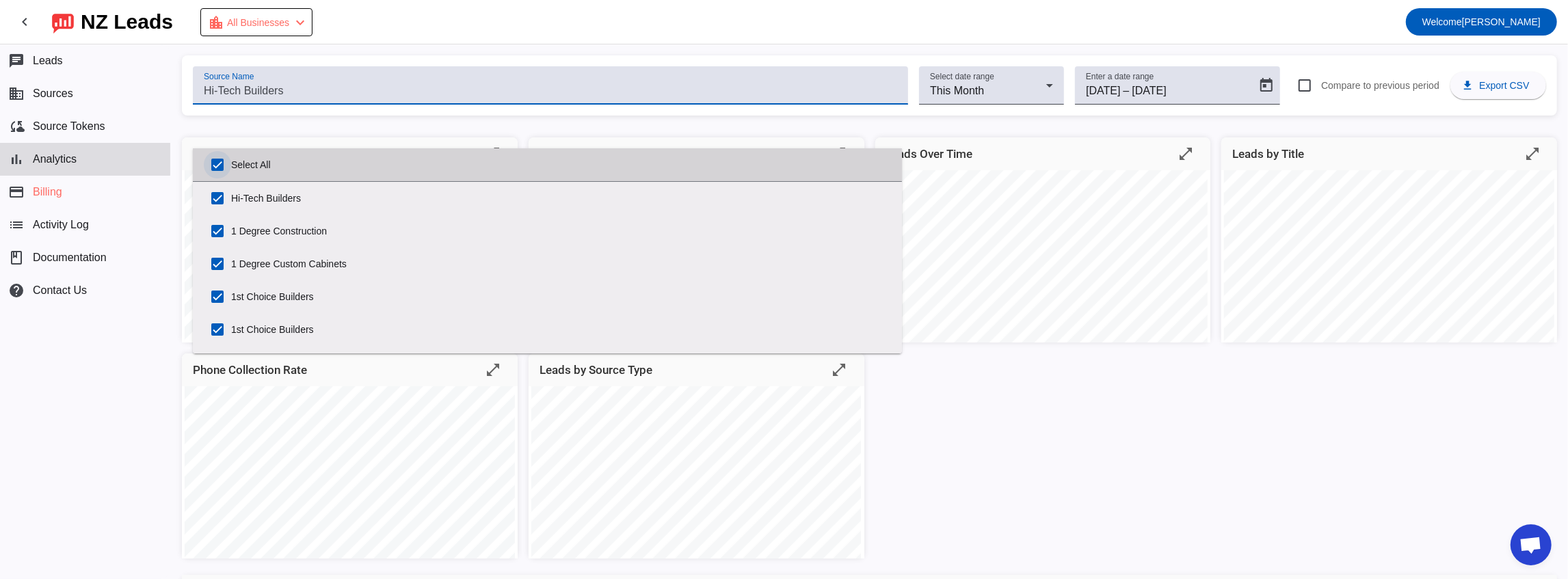
checkbox input "true"
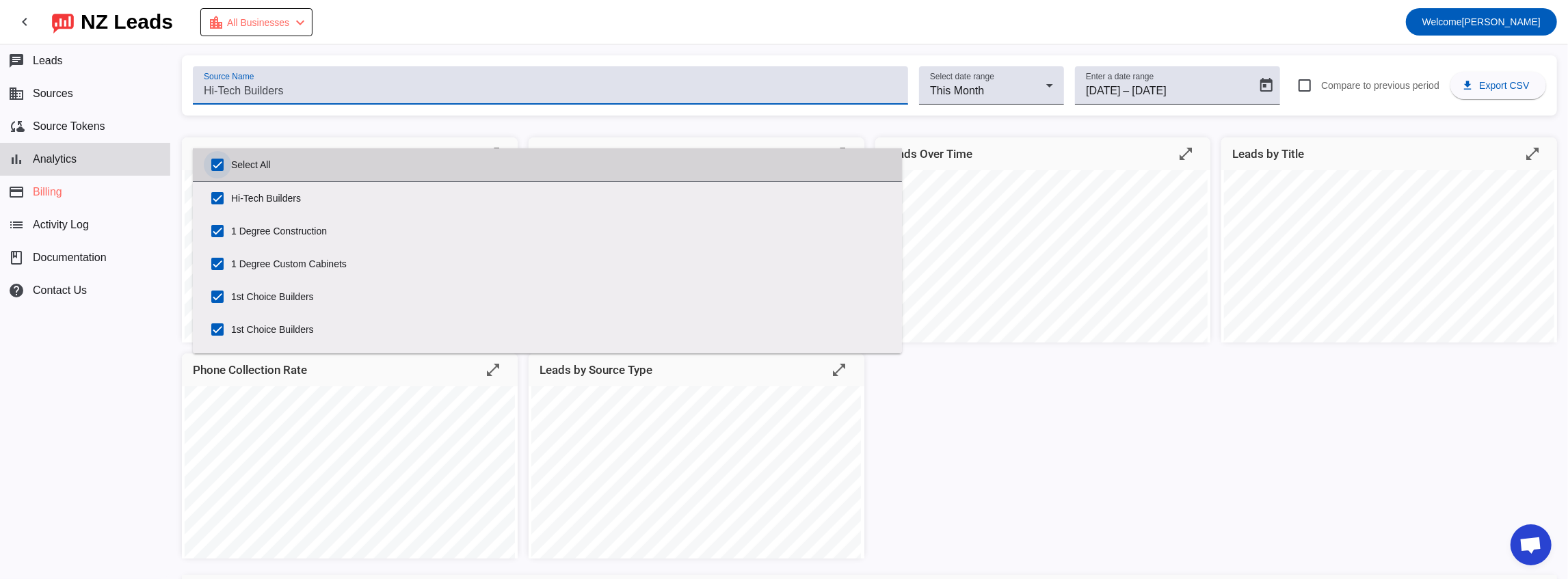
checkbox input "true"
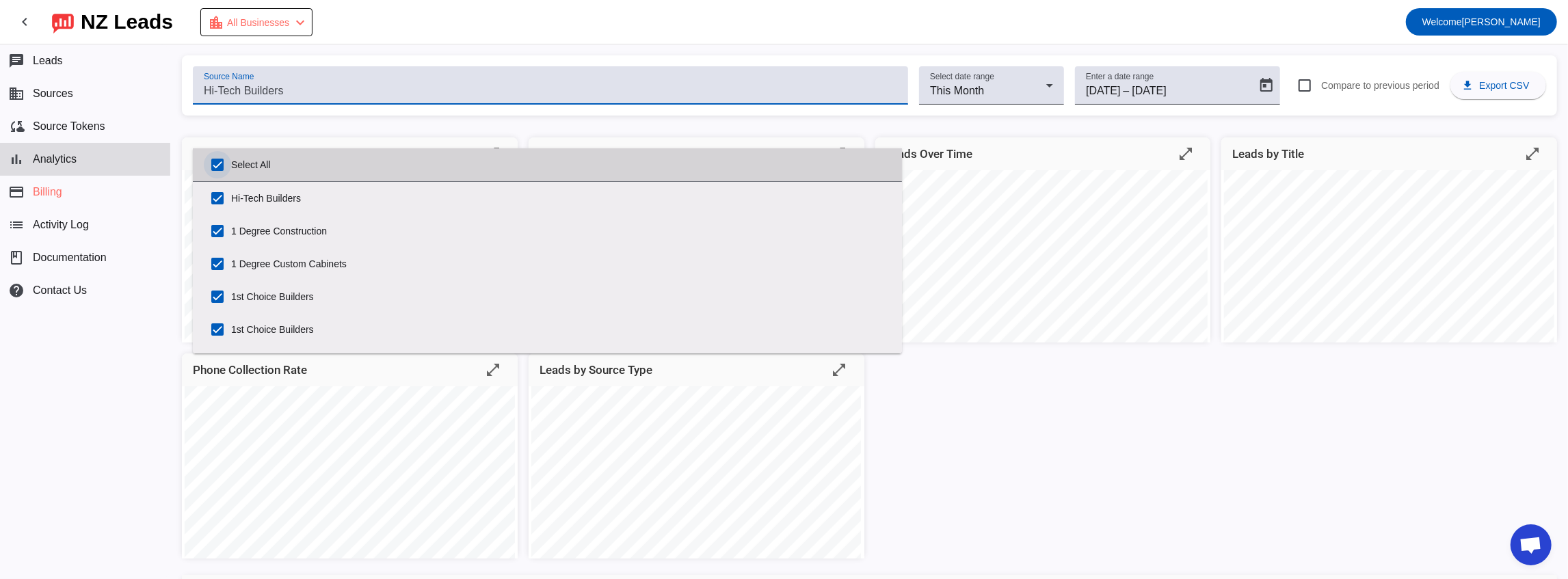
checkbox input "true"
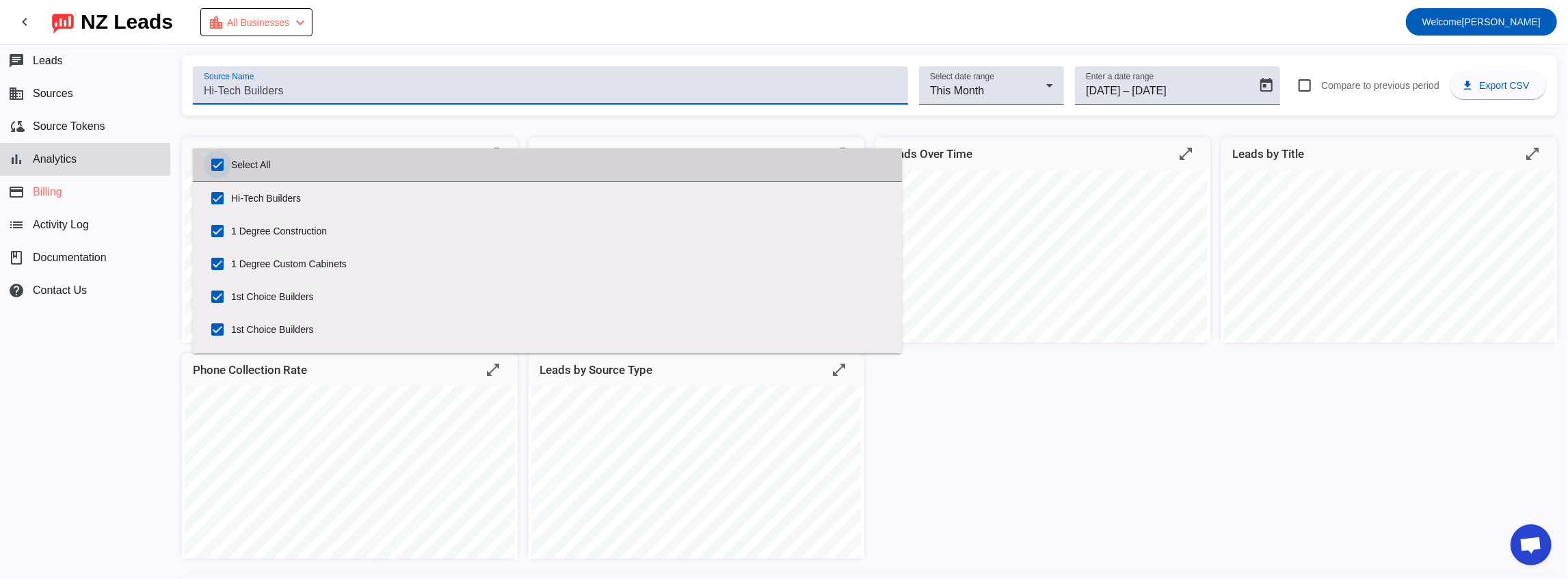
checkbox input "true"
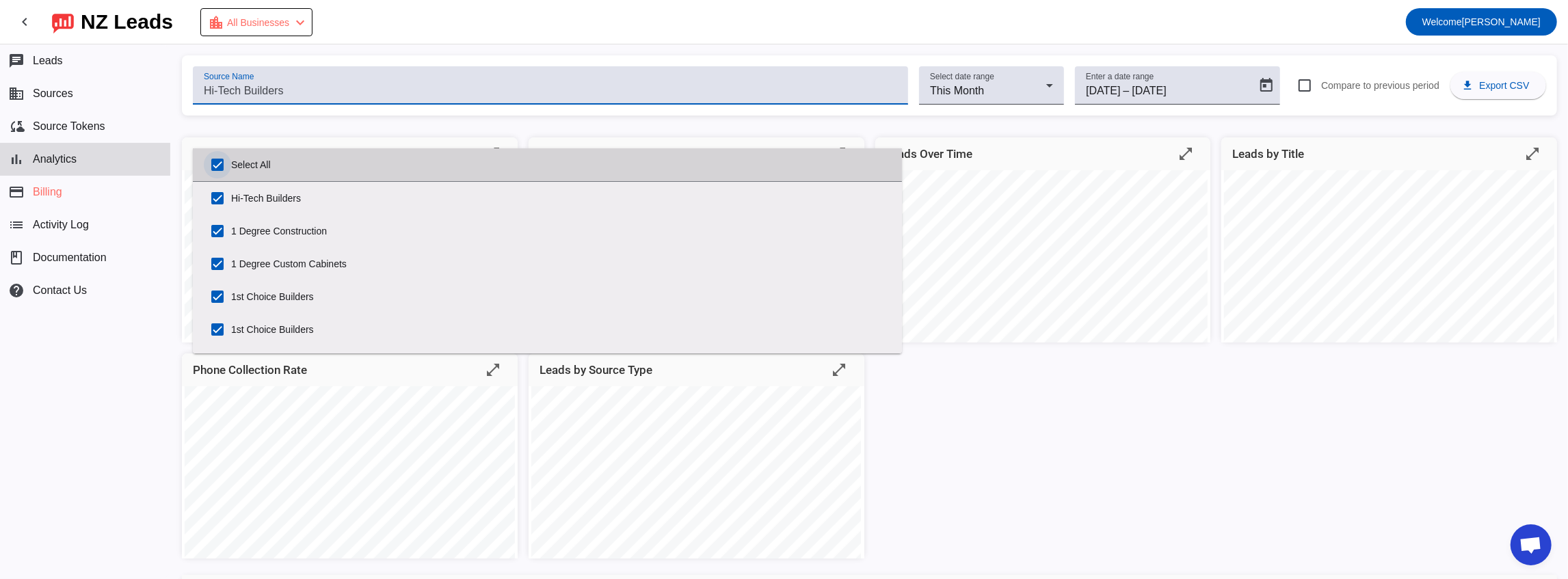
checkbox input "true"
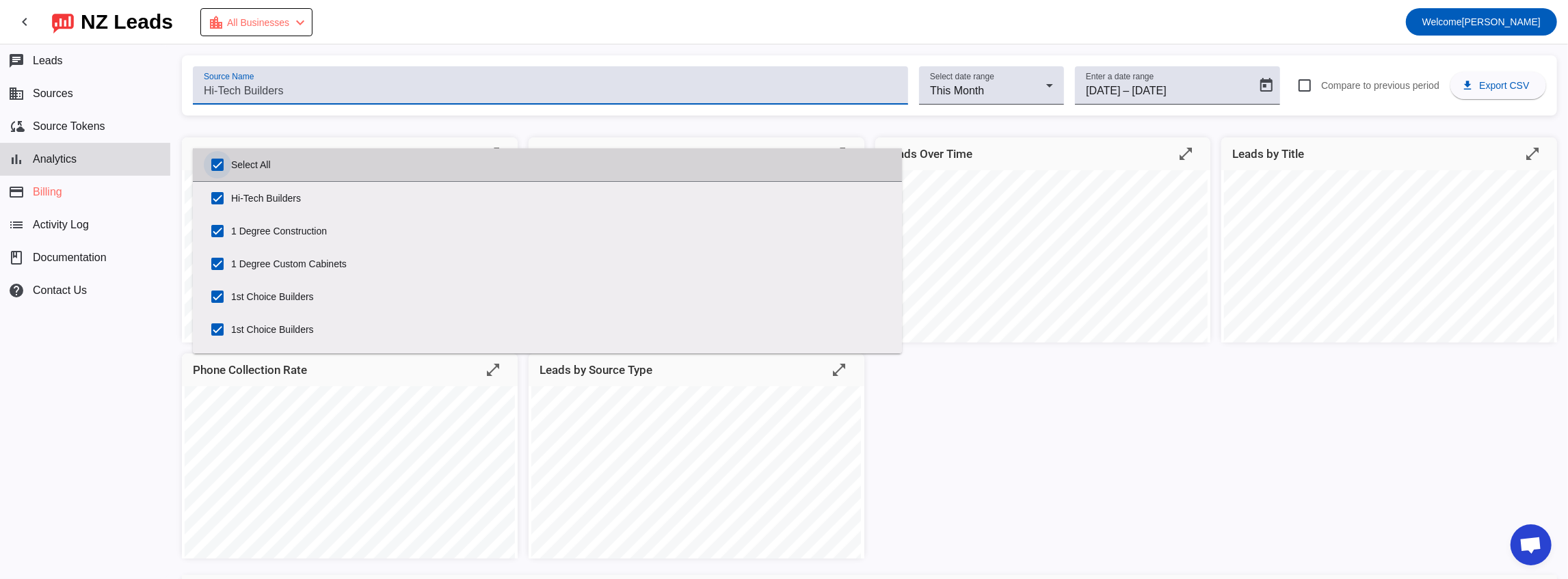
checkbox input "true"
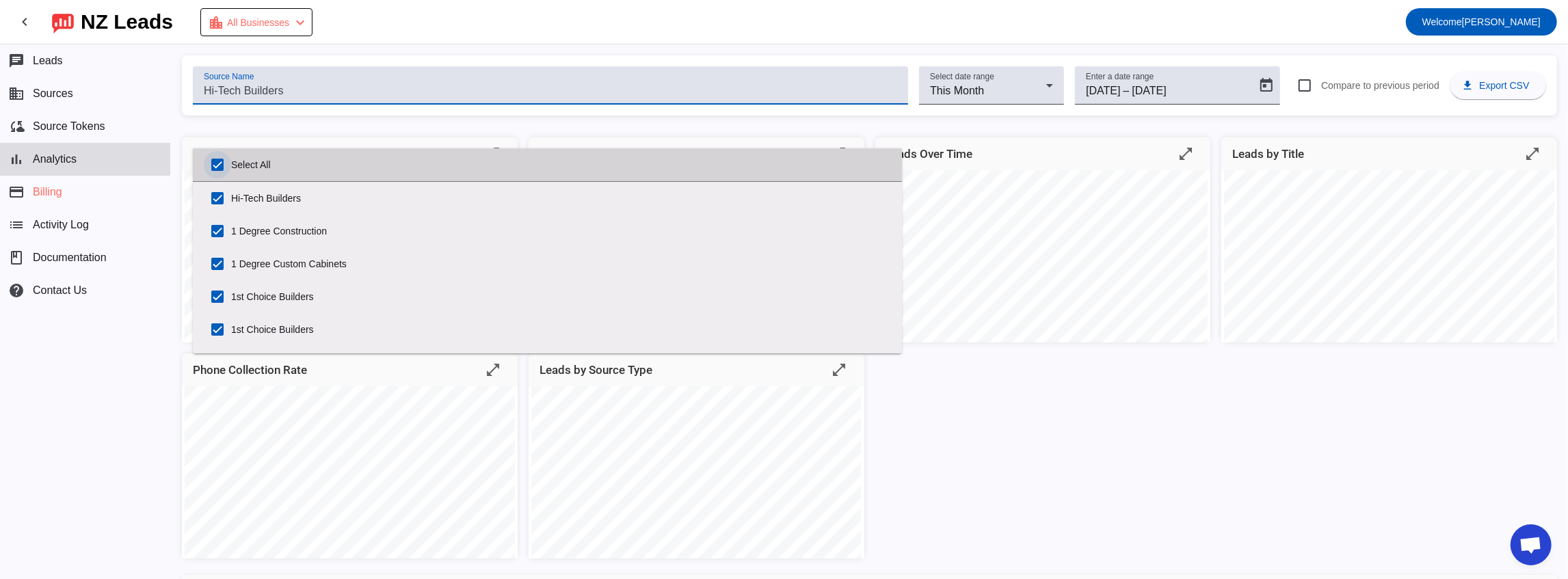
checkbox input "true"
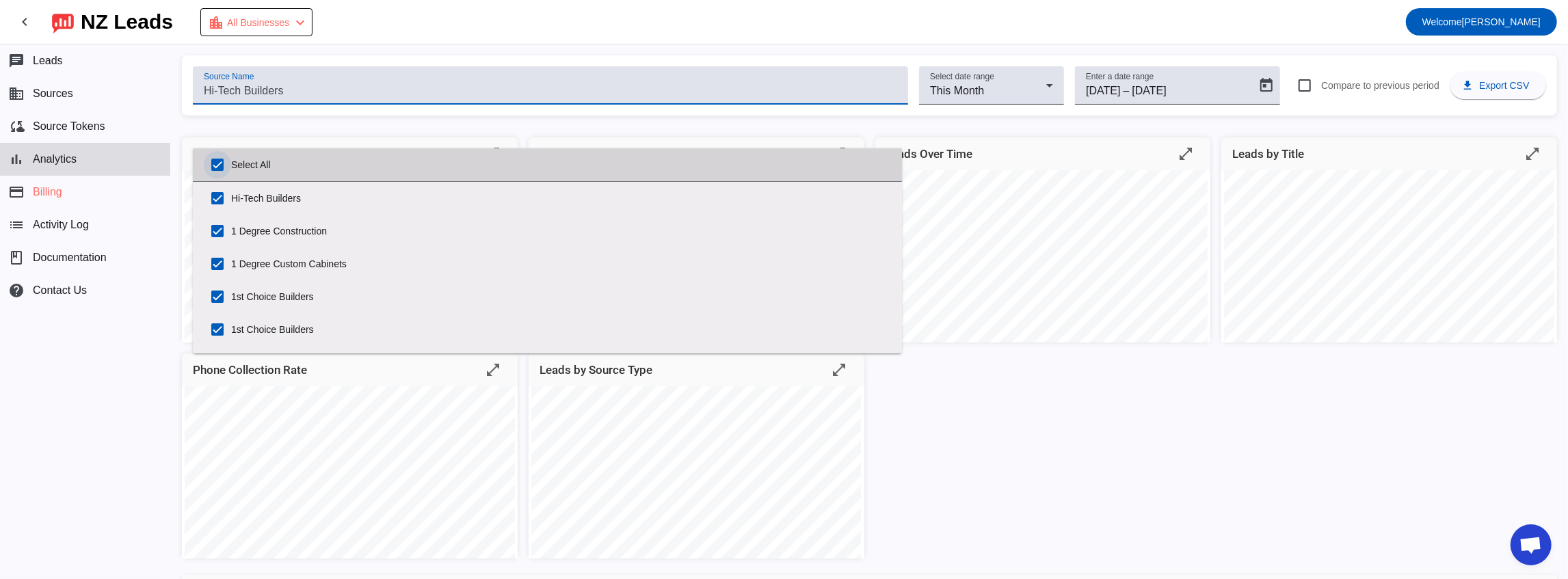
checkbox input "true"
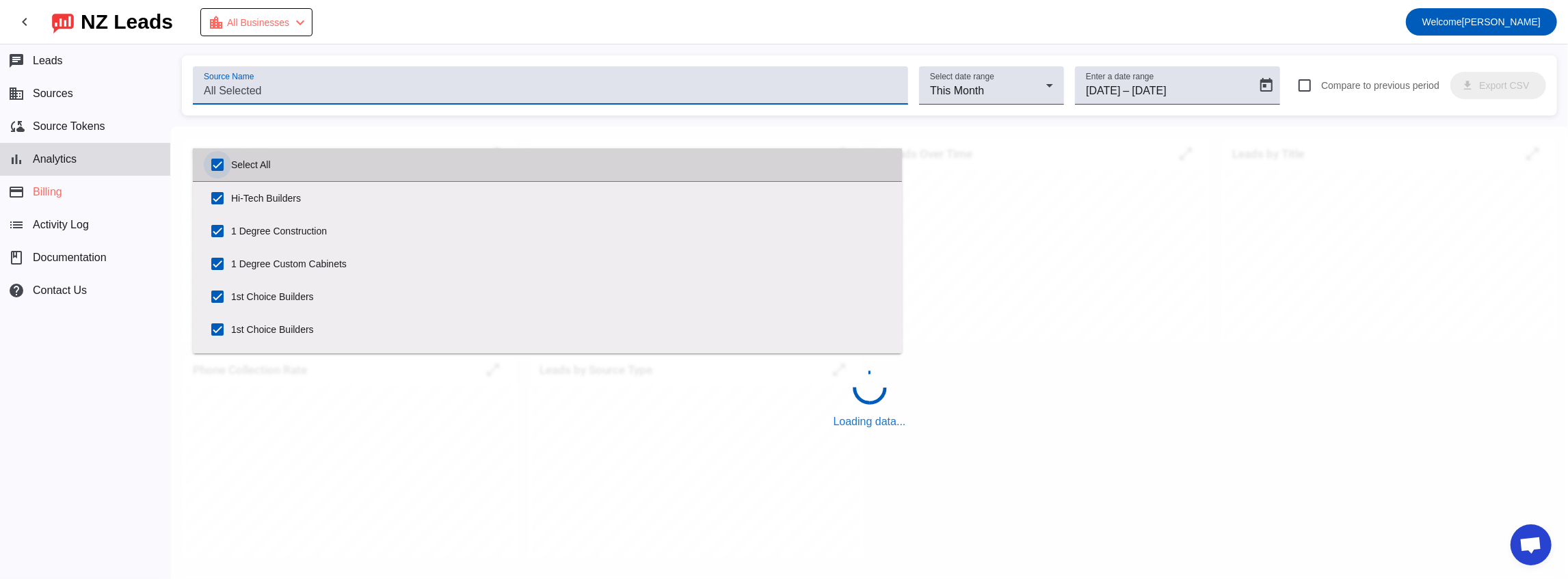
click at [215, 164] on input "Select All" at bounding box center [217, 165] width 27 height 27
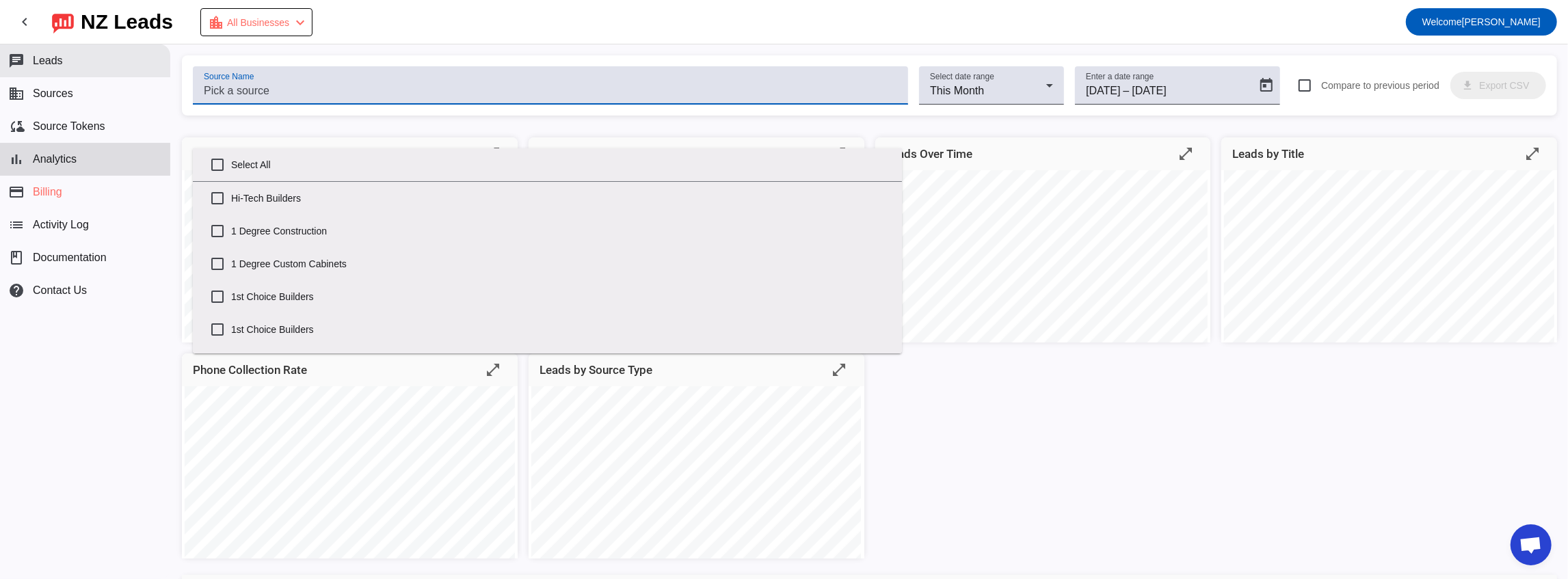
click at [156, 49] on button "chat Leads" at bounding box center [85, 60] width 170 height 33
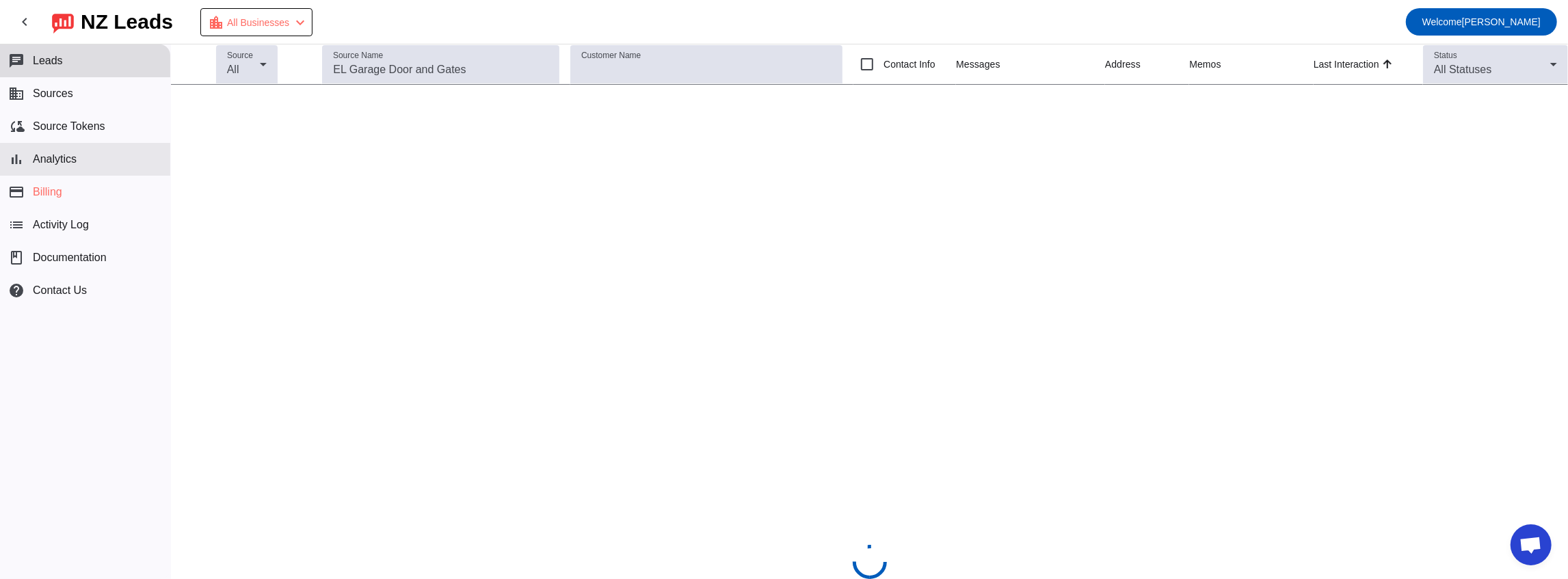
click at [80, 163] on button "bar_chart Analytics" at bounding box center [85, 159] width 170 height 33
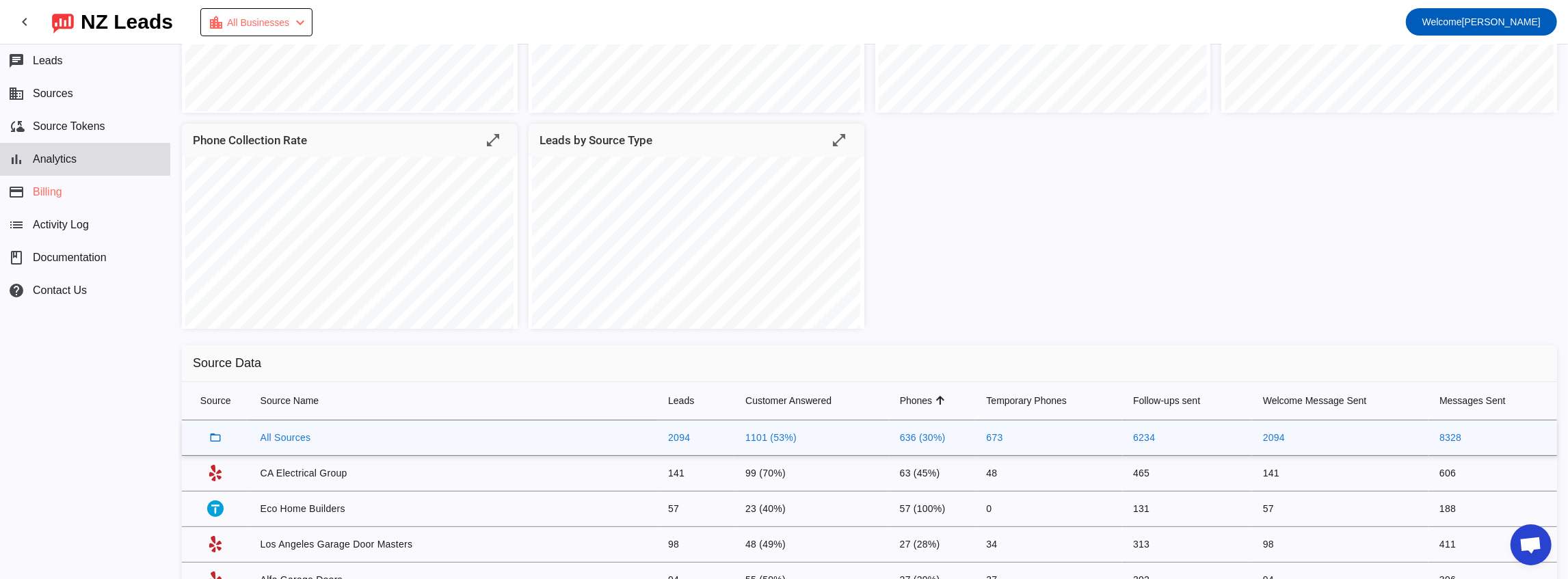
scroll to position [227, 0]
drag, startPoint x: 587, startPoint y: 436, endPoint x: 635, endPoint y: 436, distance: 48.0
click at [635, 436] on tr "folder_open All Sources 2094 1101 (53%) 636 (30%) 673 6234 2094 8328" at bounding box center [868, 440] width 1375 height 36
click at [558, 426] on td "All Sources" at bounding box center [454, 440] width 408 height 36
click at [657, 437] on td "2094" at bounding box center [695, 440] width 77 height 36
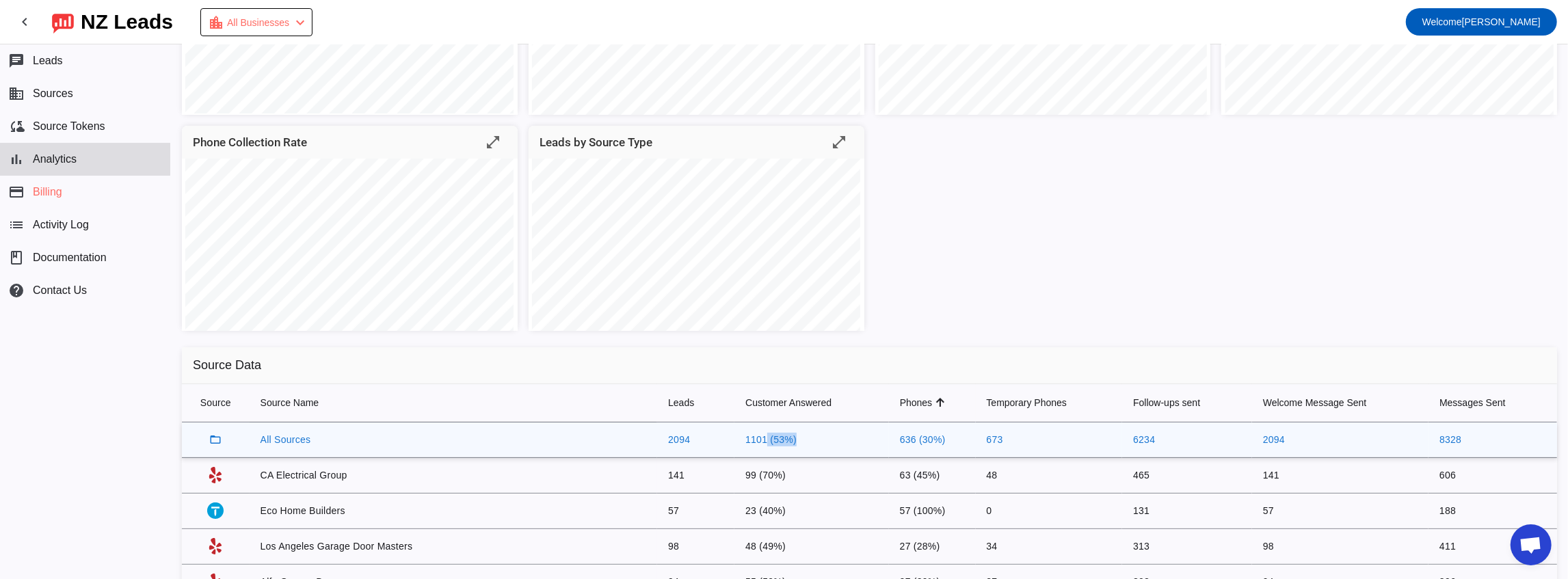
drag, startPoint x: 744, startPoint y: 435, endPoint x: 704, endPoint y: 438, distance: 40.1
click at [735, 438] on td "1101 (53%)" at bounding box center [812, 440] width 154 height 36
drag, startPoint x: 719, startPoint y: 472, endPoint x: 698, endPoint y: 477, distance: 21.6
click at [735, 474] on td "99 (70%)" at bounding box center [812, 476] width 154 height 36
drag, startPoint x: 716, startPoint y: 507, endPoint x: 704, endPoint y: 507, distance: 12.0
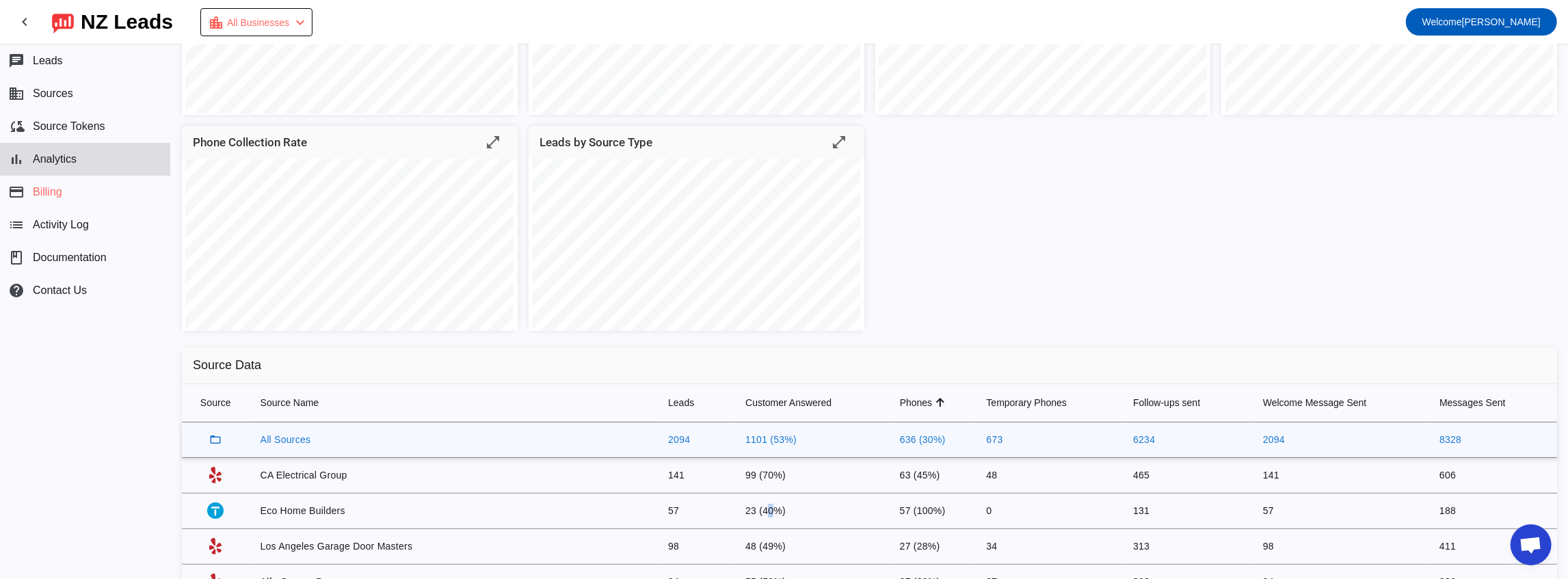
click at [735, 507] on td "23 (40%)" at bounding box center [812, 511] width 154 height 36
drag, startPoint x: 720, startPoint y: 540, endPoint x: 700, endPoint y: 541, distance: 20.0
click at [735, 541] on td "48 (49%)" at bounding box center [812, 546] width 154 height 36
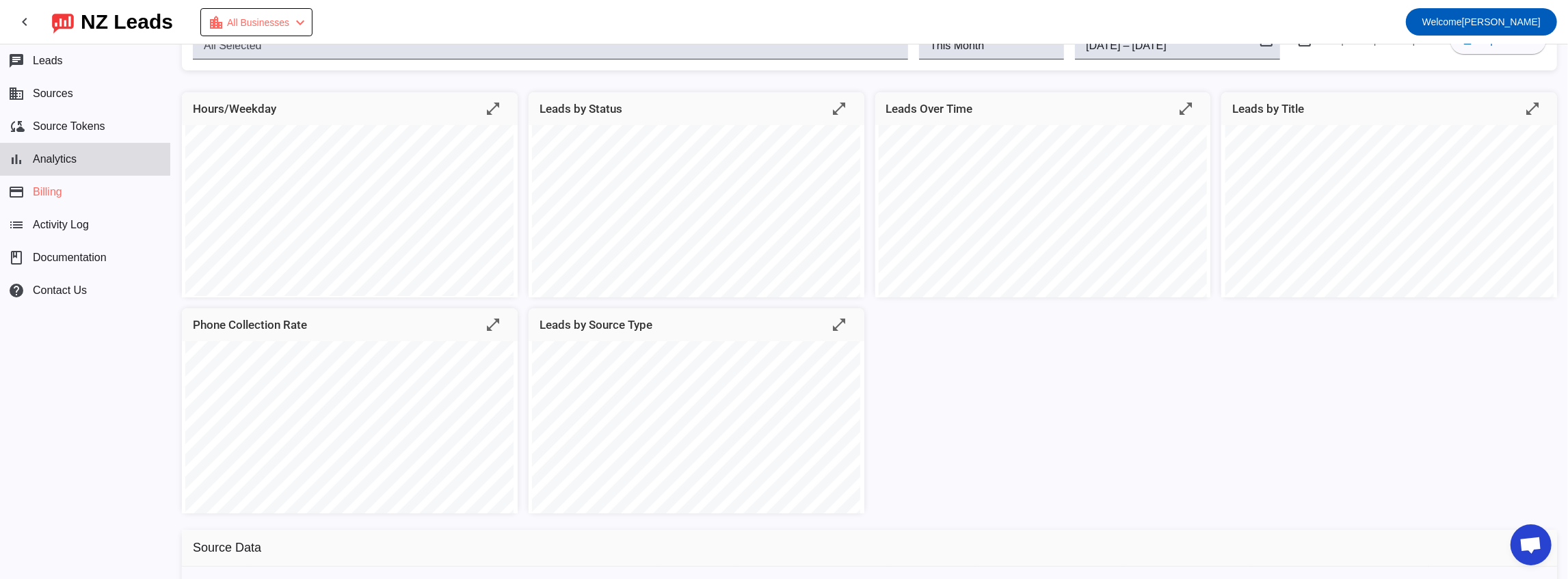
scroll to position [0, 0]
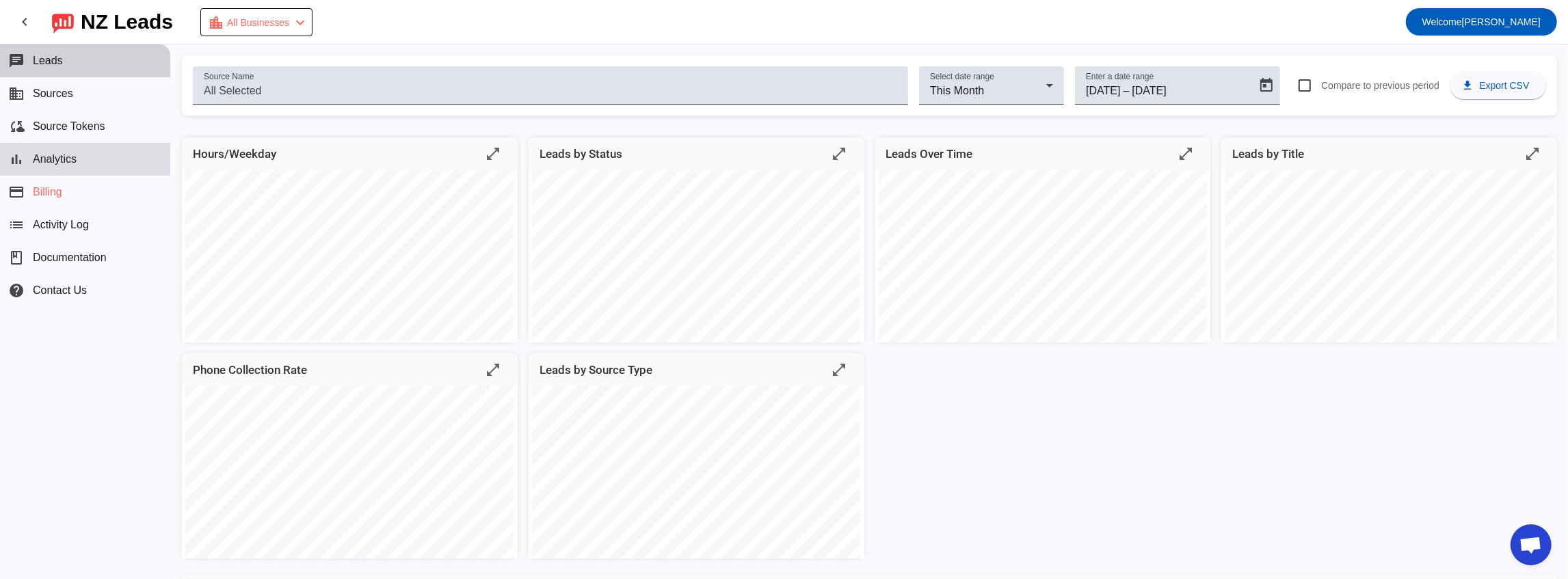
click at [66, 70] on button "chat Leads" at bounding box center [85, 60] width 170 height 33
